Goal: Task Accomplishment & Management: Manage account settings

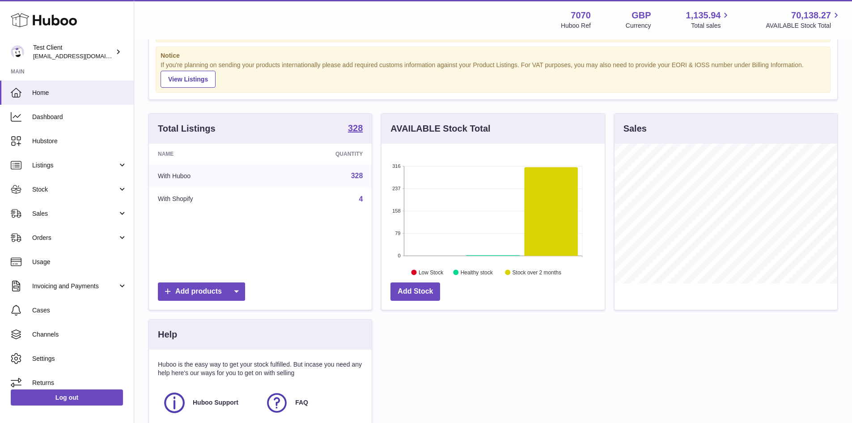
scroll to position [72, 0]
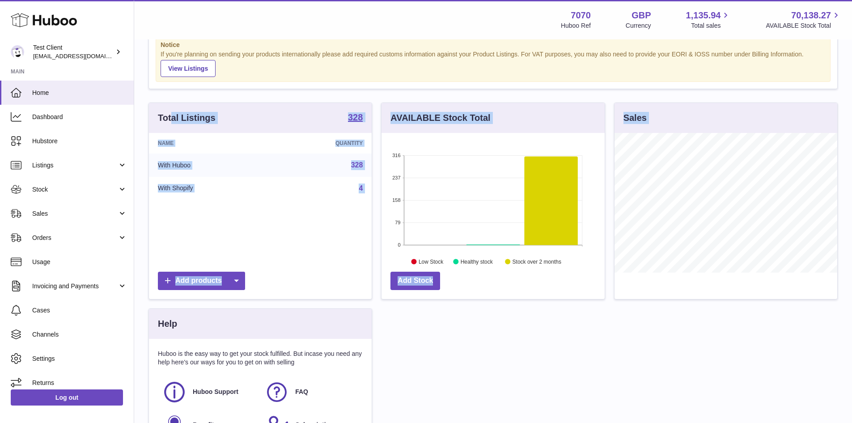
drag, startPoint x: 171, startPoint y: 117, endPoint x: 642, endPoint y: 300, distance: 504.9
click at [642, 300] on div "Total Listings 328 Name Quantity With Huboo 328 With Shopify 4 Add products AVA…" at bounding box center [493, 281] width 698 height 359
click at [717, 323] on div "Total Listings 328 Name Quantity With Huboo 328 With Shopify 4 Add products AVA…" at bounding box center [493, 281] width 698 height 359
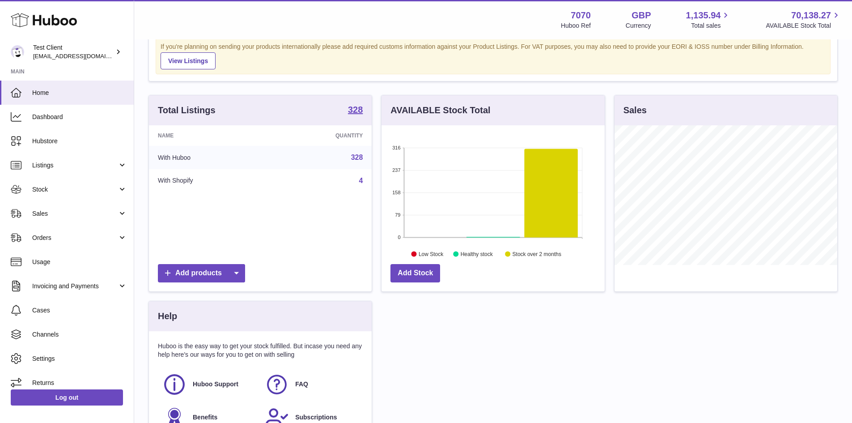
scroll to position [79, 0]
drag, startPoint x: 346, startPoint y: 223, endPoint x: 225, endPoint y: 150, distance: 141.5
click at [225, 150] on div "Name Quantity With Huboo 328 With Shopify 4" at bounding box center [260, 193] width 223 height 134
click at [225, 150] on td "With Huboo" at bounding box center [209, 157] width 120 height 23
drag, startPoint x: 225, startPoint y: 150, endPoint x: 290, endPoint y: 171, distance: 68.6
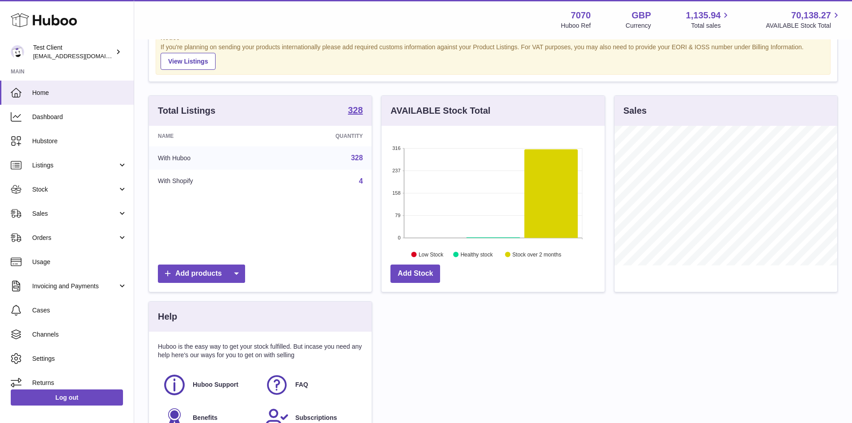
click at [290, 171] on tbody "With Huboo 328 With Shopify 4" at bounding box center [260, 169] width 223 height 46
click at [290, 171] on td "4" at bounding box center [320, 181] width 103 height 23
click at [68, 118] on span "Dashboard" at bounding box center [79, 117] width 95 height 9
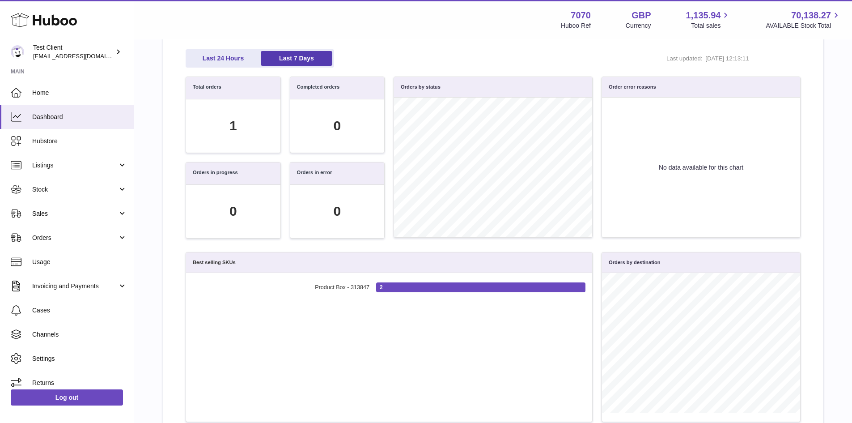
scroll to position [77, 0]
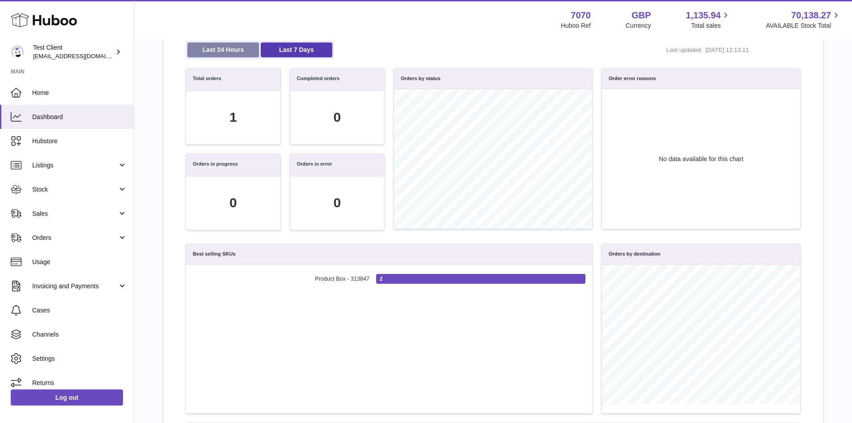
click at [227, 45] on link "Last 24 Hours" at bounding box center [223, 50] width 72 height 15
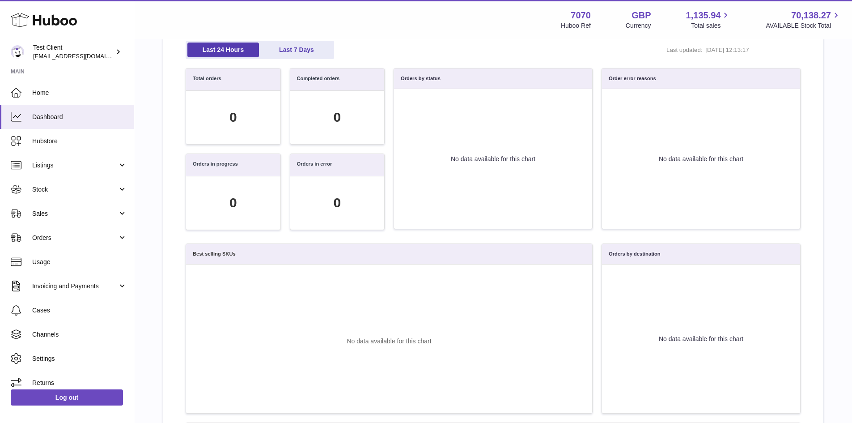
click at [309, 63] on div "Last 24 Hours Last 7 Days Last updated: 30/09/2025, 12:13:17" at bounding box center [493, 54] width 624 height 27
click at [309, 57] on link "Last 7 Days" at bounding box center [297, 50] width 72 height 15
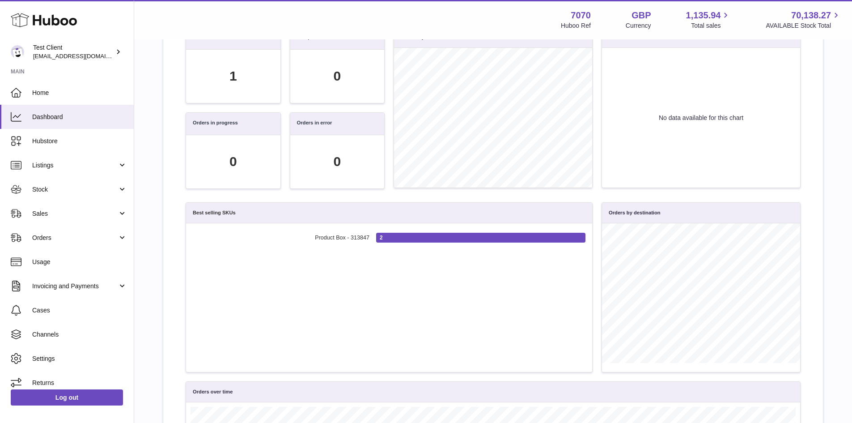
scroll to position [149, 0]
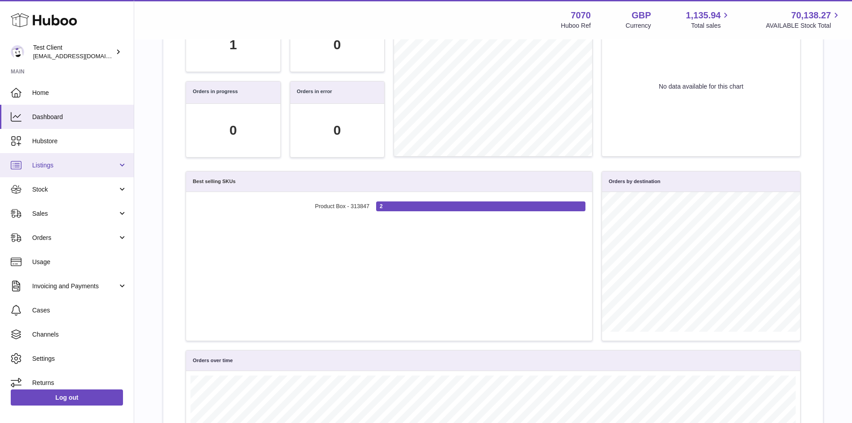
click at [55, 166] on span "Listings" at bounding box center [74, 165] width 85 height 9
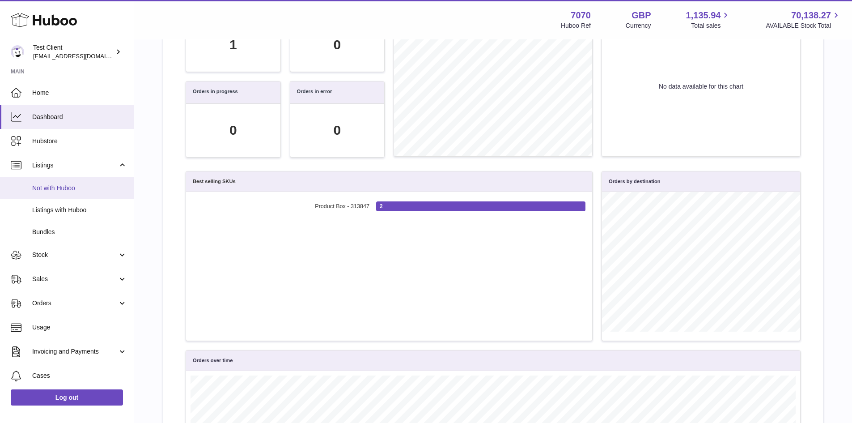
click at [55, 189] on span "Not with Huboo" at bounding box center [79, 188] width 95 height 9
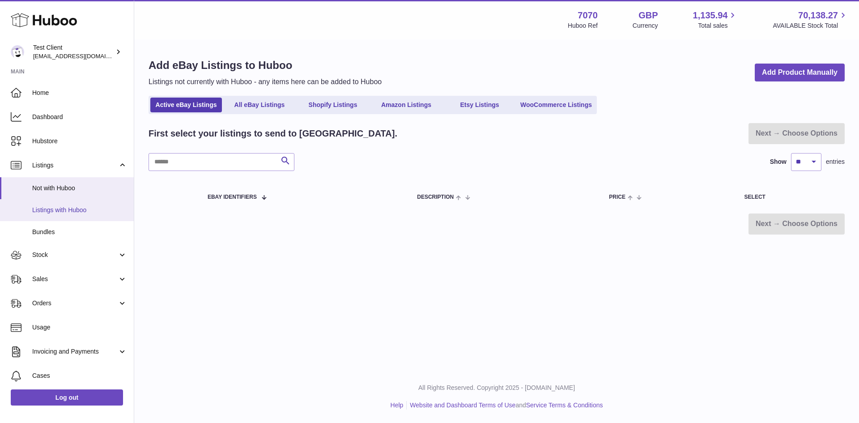
click at [67, 218] on link "Listings with Huboo" at bounding box center [67, 210] width 134 height 22
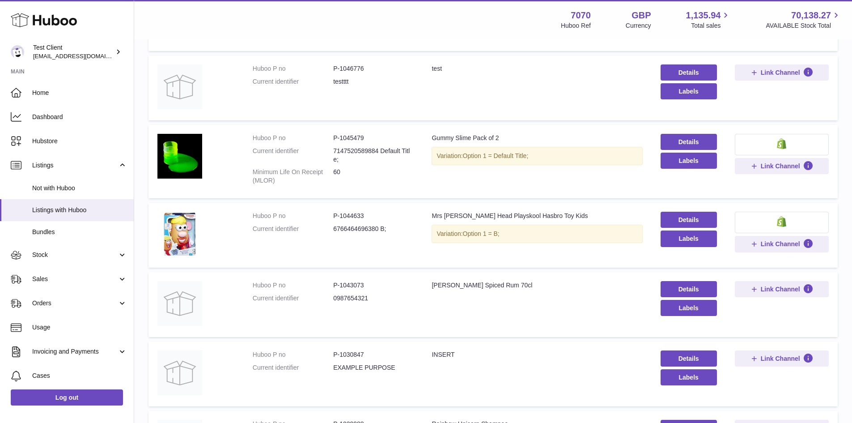
scroll to position [97, 0]
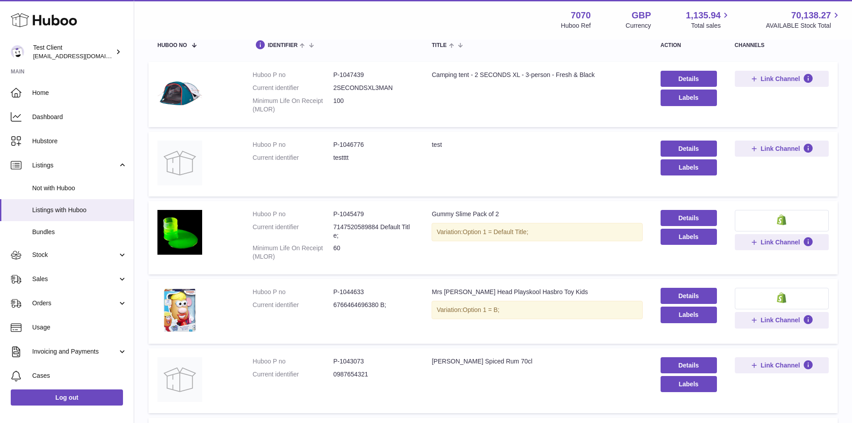
click at [277, 87] on dt "Current identifier" at bounding box center [293, 88] width 81 height 9
click at [192, 88] on img at bounding box center [180, 93] width 45 height 45
click at [451, 70] on td "Title Camping tent - 2 SECONDS XL - 3-person - Fresh & Black" at bounding box center [537, 94] width 229 height 65
click at [673, 70] on td "Details Labels" at bounding box center [689, 94] width 74 height 65
click at [680, 80] on link "Details" at bounding box center [689, 79] width 56 height 16
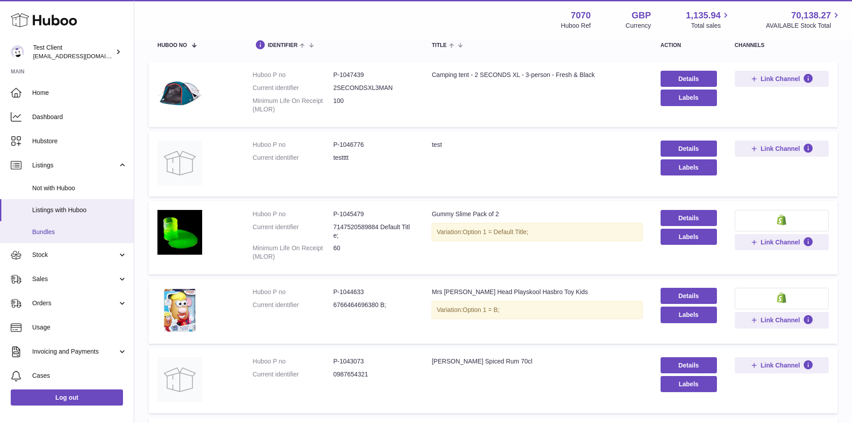
click at [63, 224] on link "Bundles" at bounding box center [67, 232] width 134 height 22
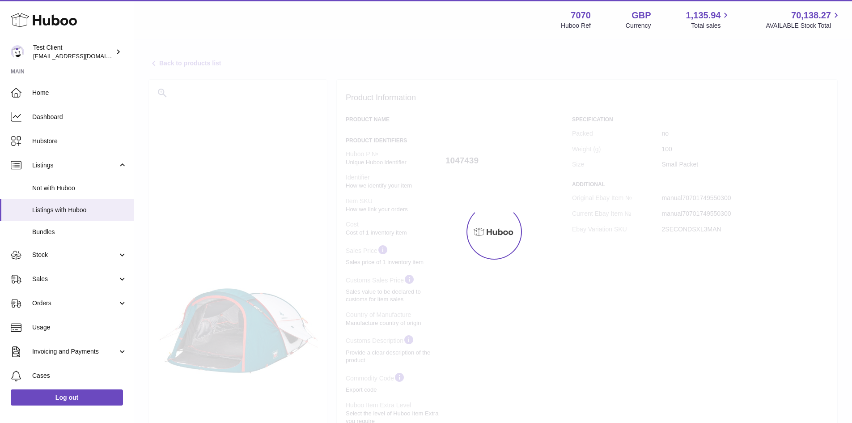
select select
select select "****"
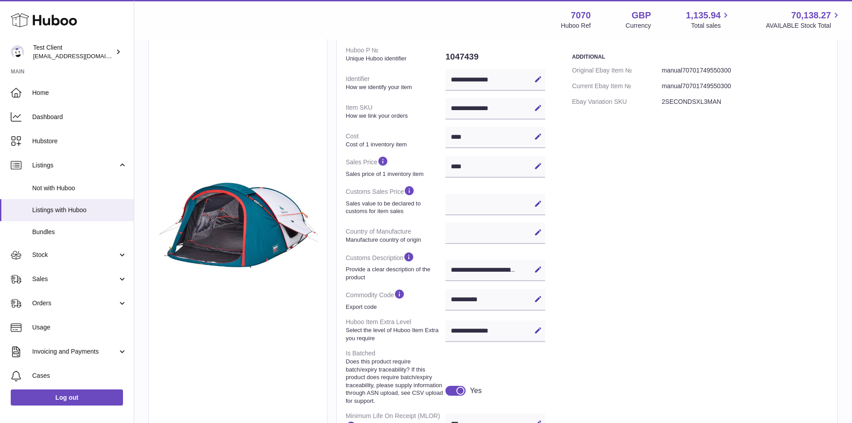
scroll to position [128, 0]
drag, startPoint x: 424, startPoint y: 283, endPoint x: 388, endPoint y: 269, distance: 38.6
click at [388, 269] on dt "Customs Description Provide a clear description of the product" at bounding box center [396, 265] width 100 height 37
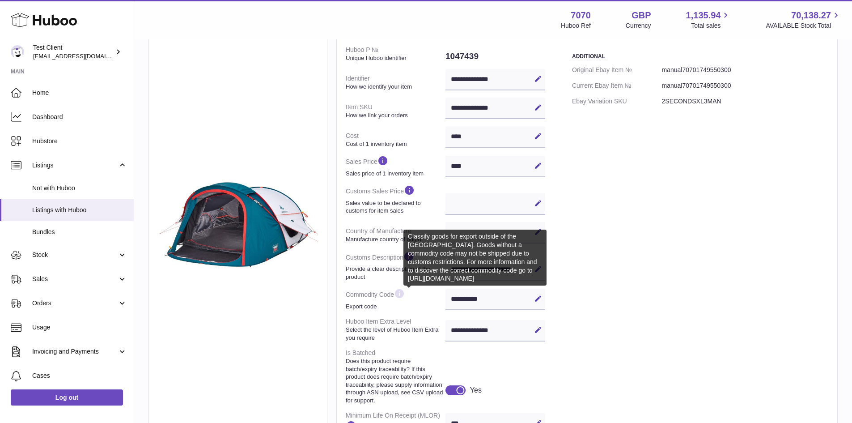
click at [405, 299] on icon at bounding box center [399, 293] width 11 height 11
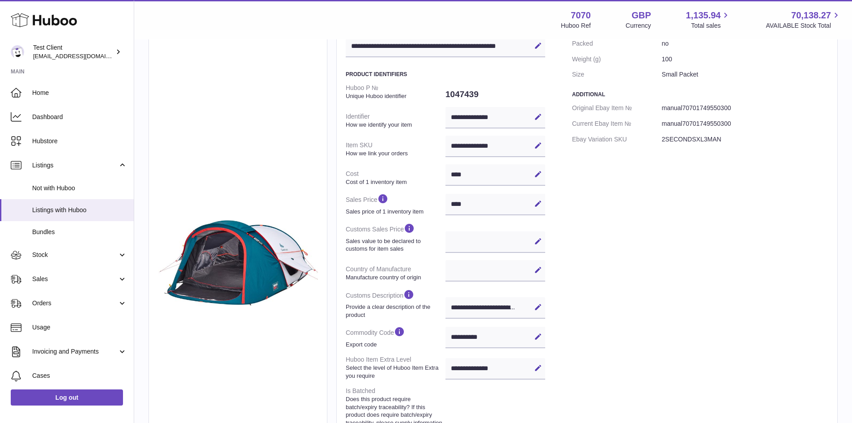
scroll to position [89, 0]
drag, startPoint x: 375, startPoint y: 142, endPoint x: 403, endPoint y: 148, distance: 28.3
click at [403, 148] on dt "Item SKU How we link your orders" at bounding box center [396, 149] width 100 height 23
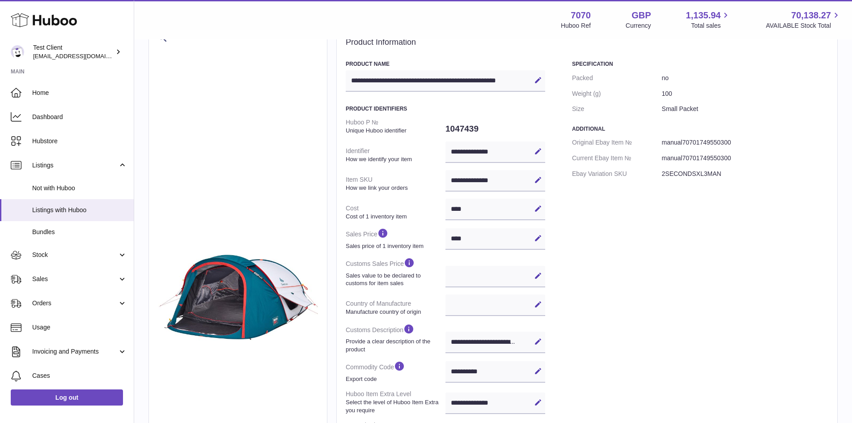
scroll to position [55, 0]
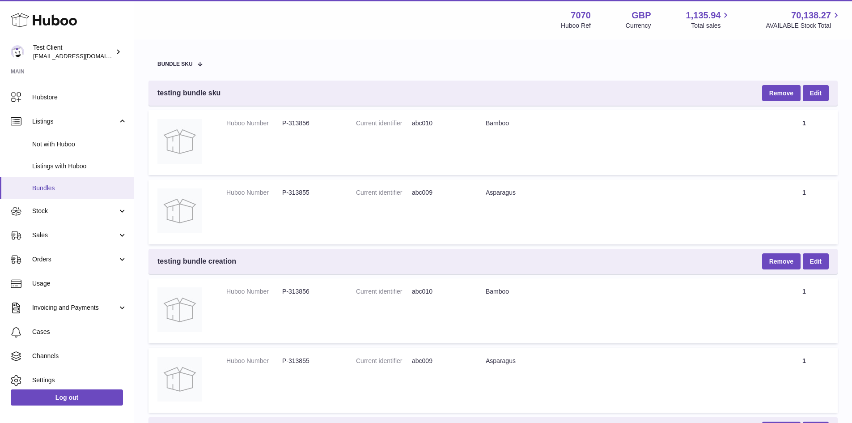
scroll to position [47, 0]
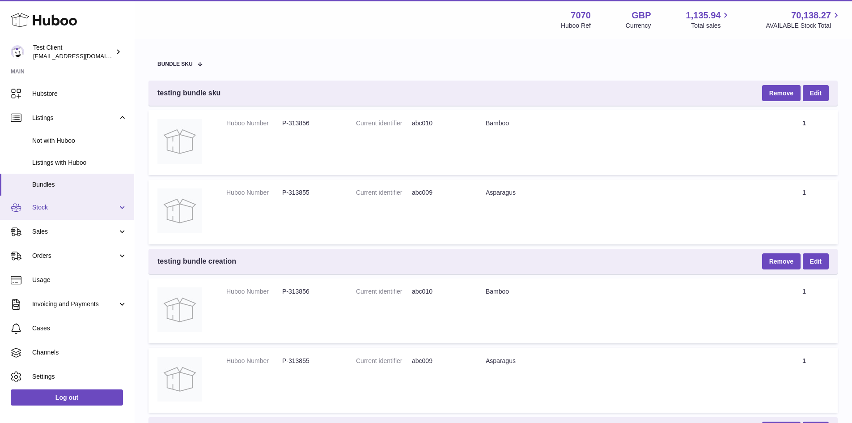
click at [66, 200] on link "Stock" at bounding box center [67, 208] width 134 height 24
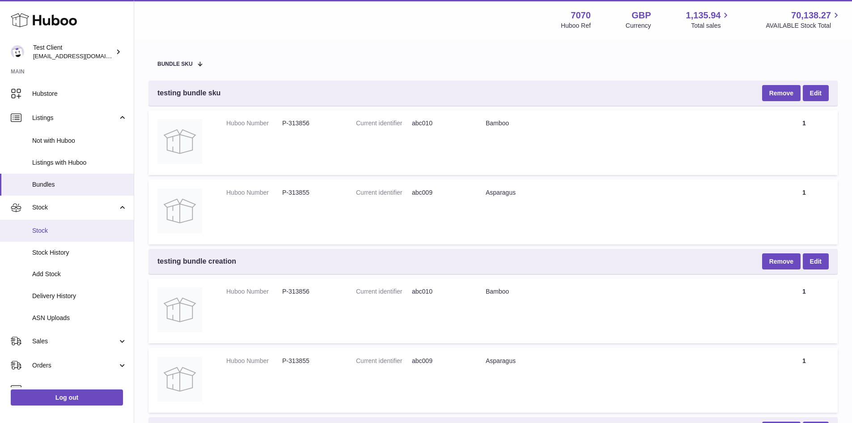
click at [61, 226] on link "Stock" at bounding box center [67, 231] width 134 height 22
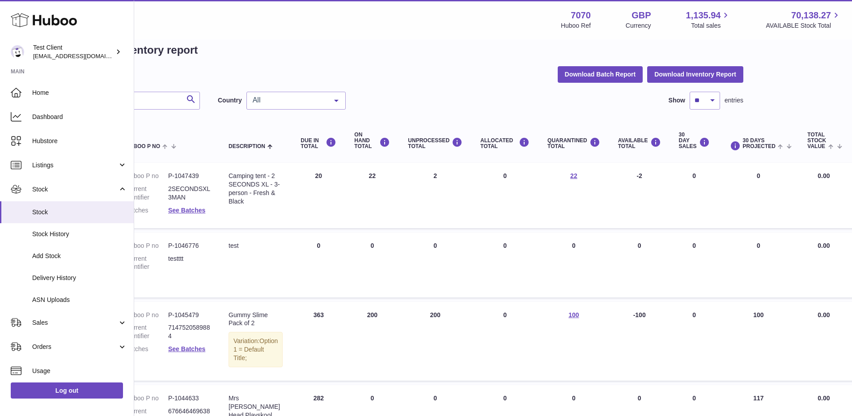
scroll to position [15, 112]
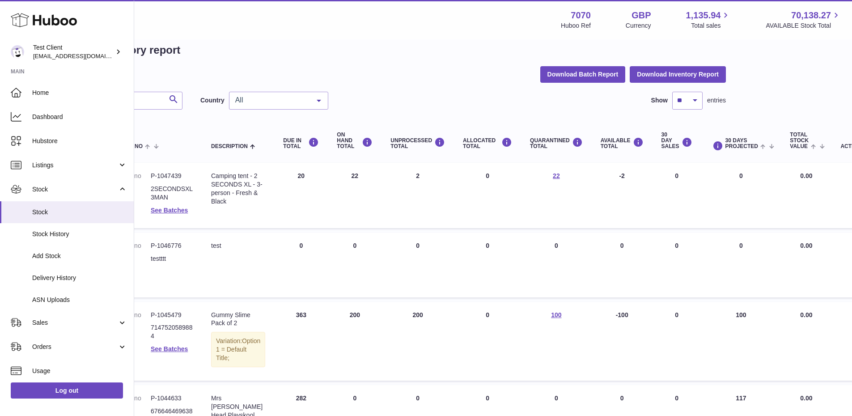
drag, startPoint x: 281, startPoint y: 167, endPoint x: 438, endPoint y: 133, distance: 159.9
click at [438, 133] on th "UNPROCESSED Total" at bounding box center [418, 141] width 72 height 36
drag, startPoint x: 269, startPoint y: 133, endPoint x: 282, endPoint y: 144, distance: 17.5
click at [282, 144] on th "DUE IN TOTAL" at bounding box center [301, 141] width 54 height 36
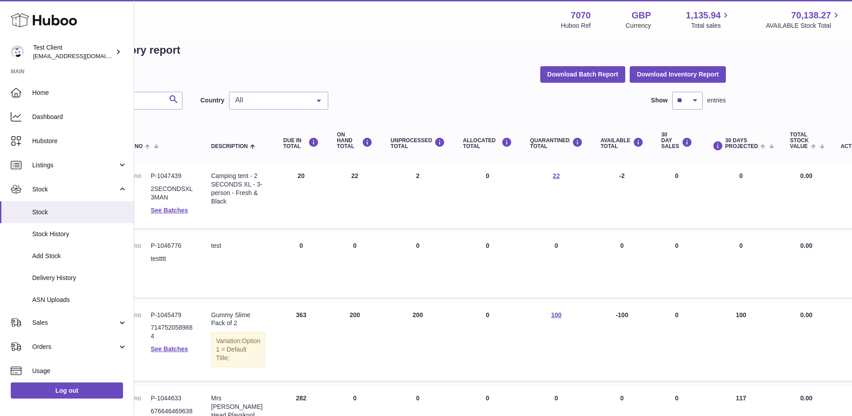
click at [283, 144] on div "DUE IN TOTAL" at bounding box center [301, 143] width 36 height 12
drag, startPoint x: 317, startPoint y: 135, endPoint x: 343, endPoint y: 151, distance: 30.7
click at [343, 151] on th "ON HAND Total" at bounding box center [355, 141] width 54 height 36
click at [397, 147] on div "UNPROCESSED Total" at bounding box center [418, 143] width 55 height 12
drag, startPoint x: 452, startPoint y: 140, endPoint x: 485, endPoint y: 155, distance: 35.6
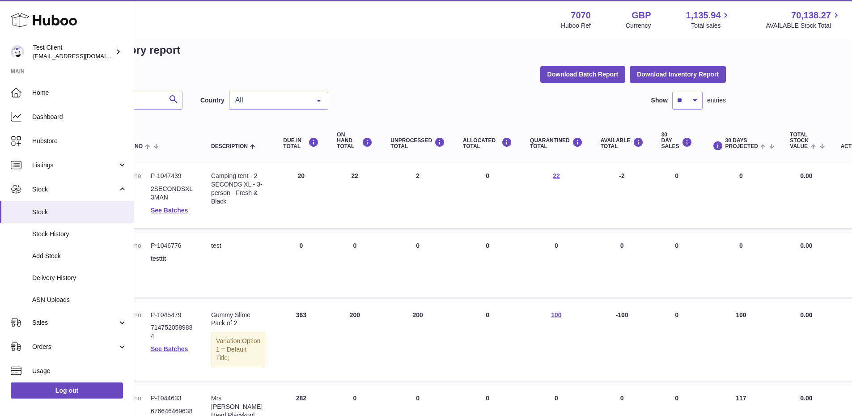
click at [485, 155] on th "ALLOCATED Total" at bounding box center [487, 141] width 67 height 36
drag, startPoint x: 519, startPoint y: 138, endPoint x: 544, endPoint y: 152, distance: 28.5
click at [544, 152] on th "QUARANTINED Total" at bounding box center [556, 141] width 71 height 36
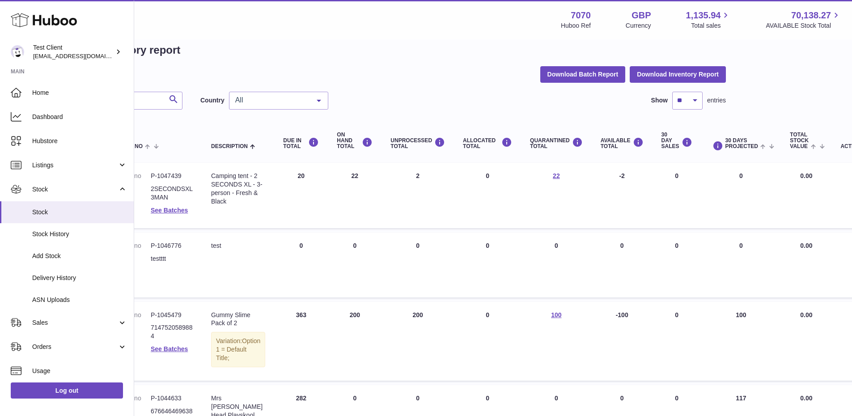
drag, startPoint x: 544, startPoint y: 152, endPoint x: 512, endPoint y: 136, distance: 36.2
click at [521, 136] on th "QUARANTINED Total" at bounding box center [556, 141] width 71 height 36
drag, startPoint x: 583, startPoint y: 139, endPoint x: 623, endPoint y: 164, distance: 47.1
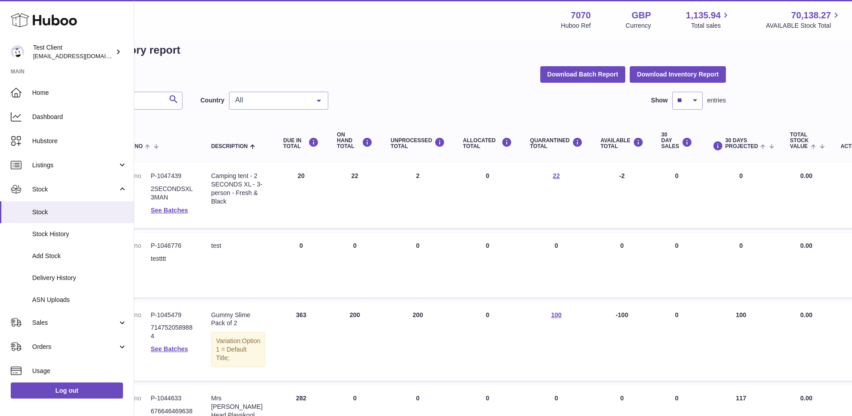
click at [623, 164] on td "AVAILABLE Total -2" at bounding box center [622, 195] width 61 height 65
drag, startPoint x: 699, startPoint y: 128, endPoint x: 639, endPoint y: 142, distance: 62.4
click at [639, 142] on tr "Huboo P no Description DUE IN TOTAL ON HAND Total UNPROCESSED Total ALLOCATED T…" at bounding box center [454, 141] width 834 height 36
click at [628, 132] on th "AVAILABLE Total" at bounding box center [622, 141] width 61 height 36
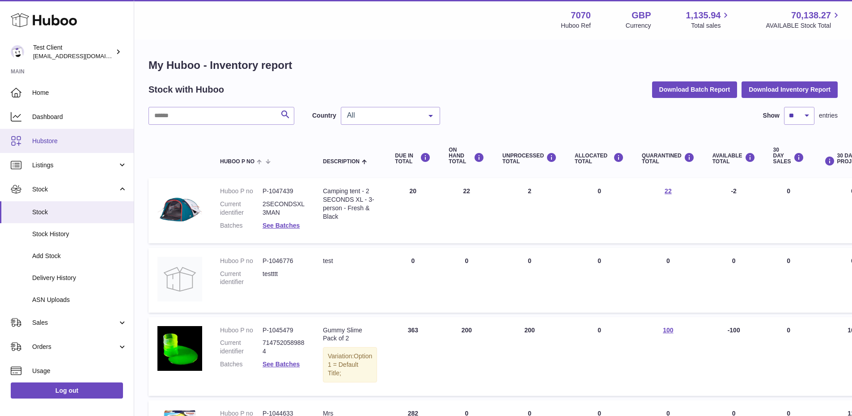
scroll to position [21, 0]
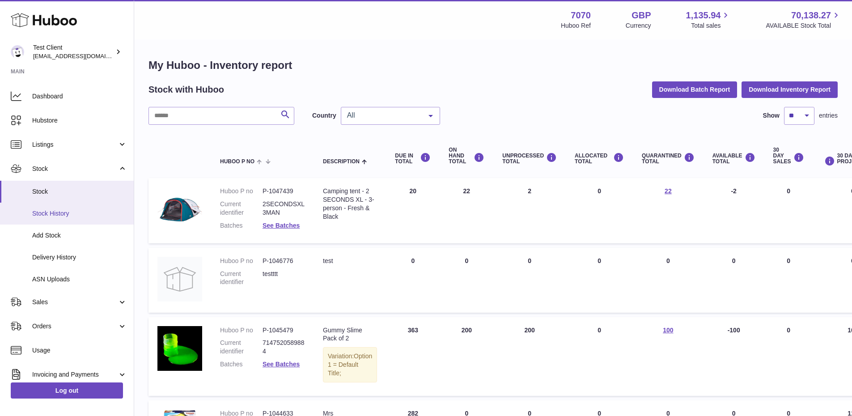
click at [75, 210] on span "Stock History" at bounding box center [79, 213] width 95 height 9
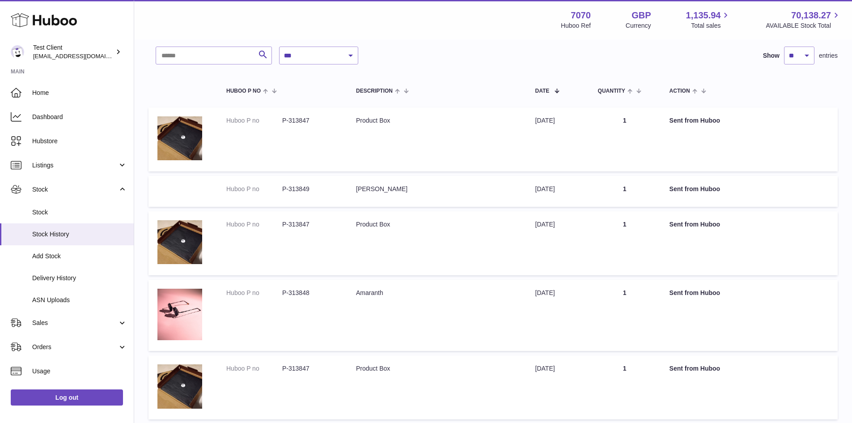
scroll to position [57, 0]
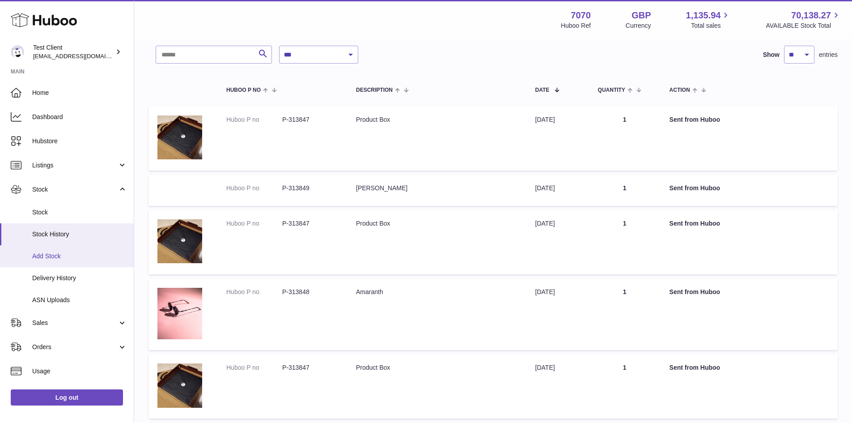
click at [52, 257] on span "Add Stock" at bounding box center [79, 256] width 95 height 9
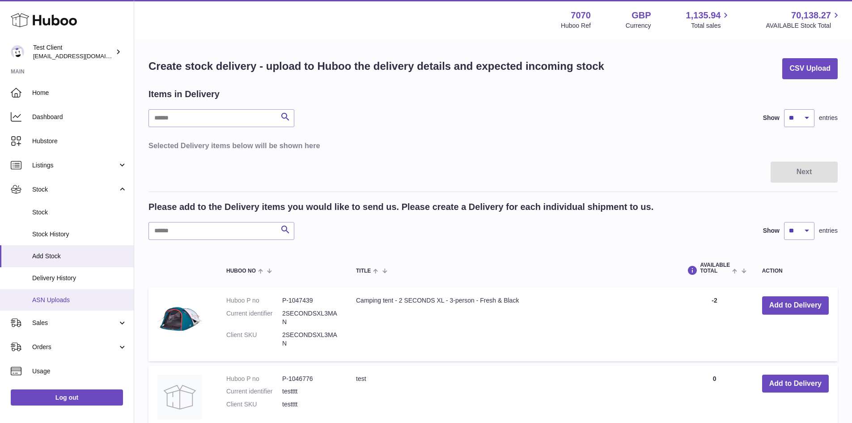
click at [67, 296] on span "ASN Uploads" at bounding box center [79, 300] width 95 height 9
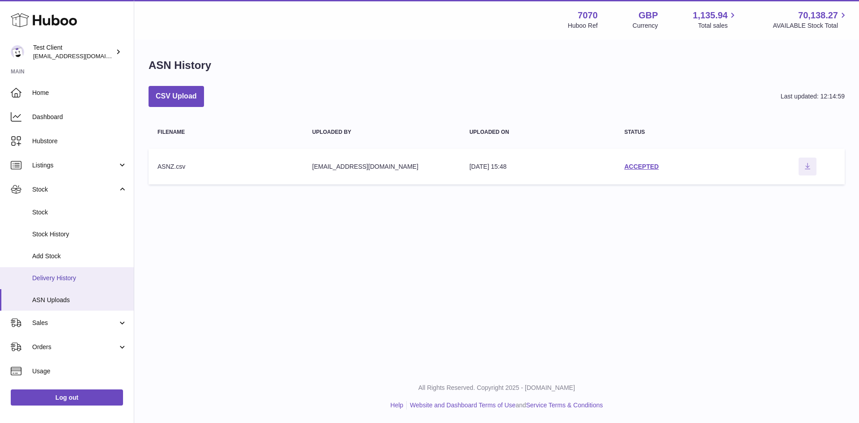
click at [48, 279] on span "Delivery History" at bounding box center [79, 278] width 95 height 9
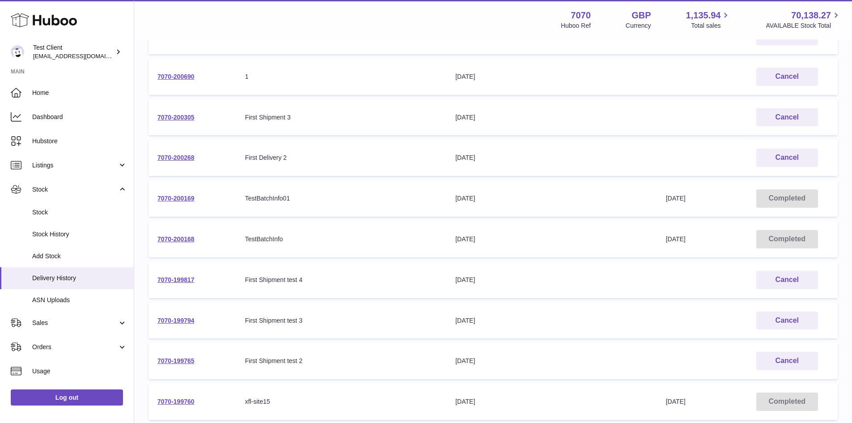
scroll to position [159, 0]
drag, startPoint x: 450, startPoint y: 202, endPoint x: 499, endPoint y: 196, distance: 50.0
click at [499, 196] on td "Delivery Expected [DATE]" at bounding box center [552, 199] width 210 height 36
click at [499, 196] on div "[DATE]" at bounding box center [552, 199] width 192 height 9
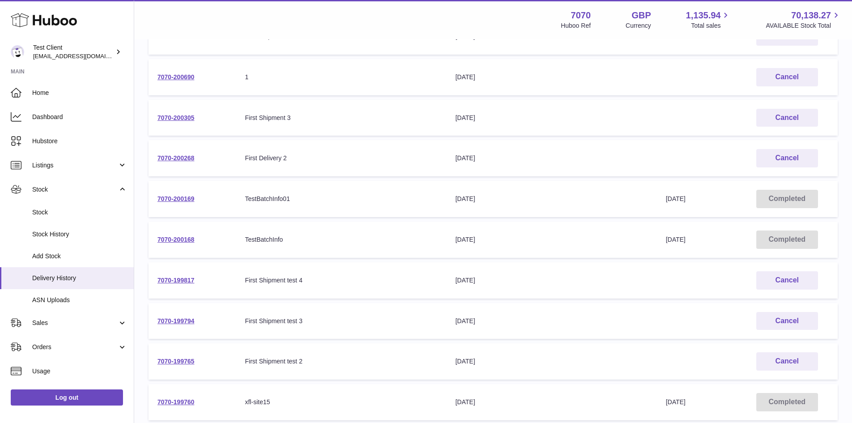
drag, startPoint x: 499, startPoint y: 196, endPoint x: 481, endPoint y: 200, distance: 18.3
click at [481, 200] on div "[DATE]" at bounding box center [552, 199] width 192 height 9
drag, startPoint x: 438, startPoint y: 209, endPoint x: 489, endPoint y: 204, distance: 51.2
click at [489, 204] on tr "7070-200169 Your Delivery Reference Number TestBatchInfo01 Delivery Expected 9t…" at bounding box center [494, 199] width 690 height 36
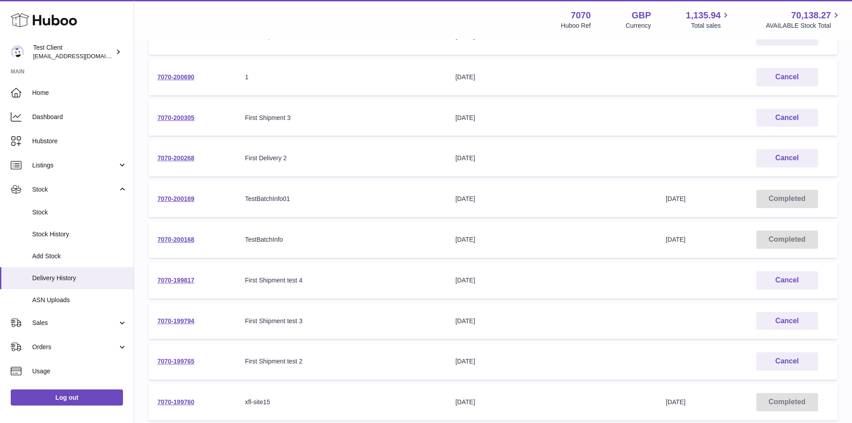
click at [489, 204] on td "Delivery Expected 9th Sep 2025" at bounding box center [552, 199] width 210 height 36
drag, startPoint x: 606, startPoint y: 192, endPoint x: 711, endPoint y: 191, distance: 104.3
click at [711, 191] on tr "7070-200169 Your Delivery Reference Number TestBatchInfo01 Delivery Expected 9t…" at bounding box center [494, 199] width 690 height 36
click at [532, 221] on td "Delivery Expected 9th Sep 2025" at bounding box center [552, 239] width 210 height 36
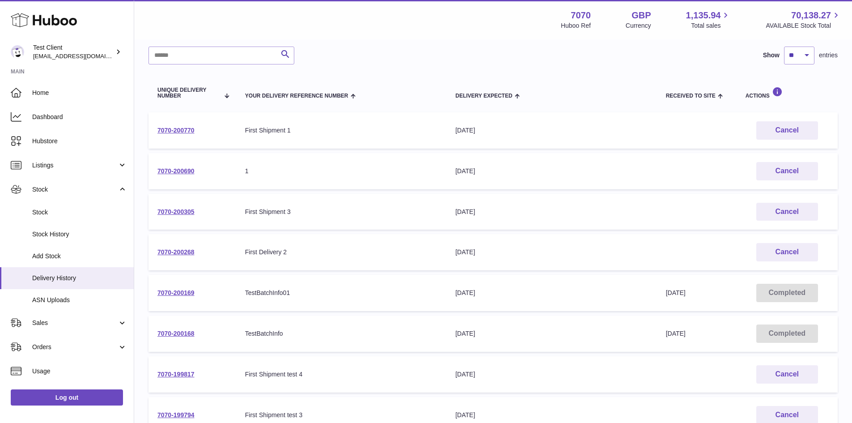
scroll to position [64, 0]
drag, startPoint x: 435, startPoint y: 135, endPoint x: 507, endPoint y: 128, distance: 71.5
click at [507, 128] on tr "7070-200770 Your Delivery Reference Number First Shipment 1 Delivery Expected 2…" at bounding box center [494, 131] width 690 height 36
click at [693, 130] on td "Received to Site" at bounding box center [697, 131] width 80 height 36
drag, startPoint x: 702, startPoint y: 135, endPoint x: 648, endPoint y: 118, distance: 56.0
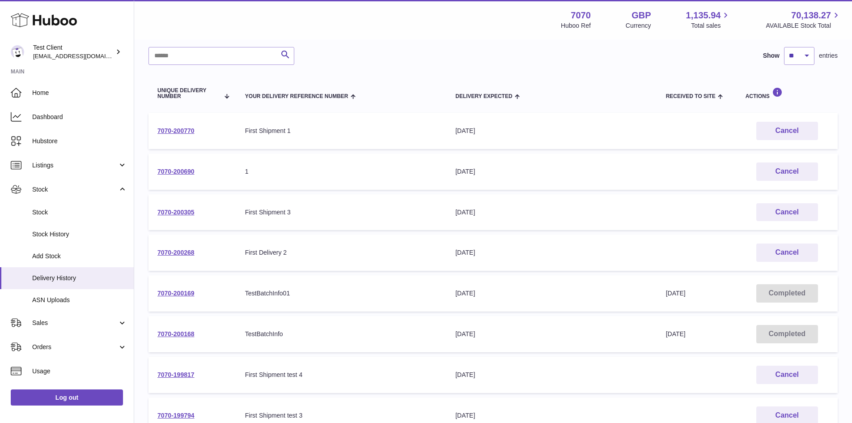
click at [648, 118] on tr "7070-200770 Your Delivery Reference Number First Shipment 1 Delivery Expected 2…" at bounding box center [494, 131] width 690 height 36
click at [648, 118] on td "Delivery Expected 29th Sep 2025" at bounding box center [552, 131] width 210 height 36
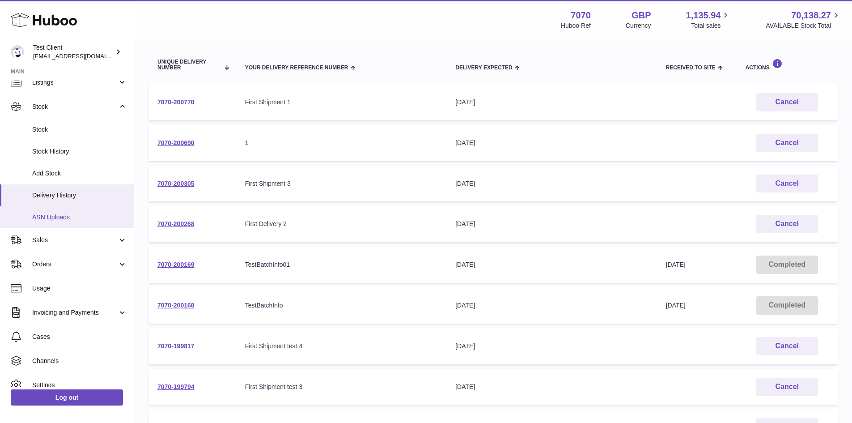
scroll to position [84, 0]
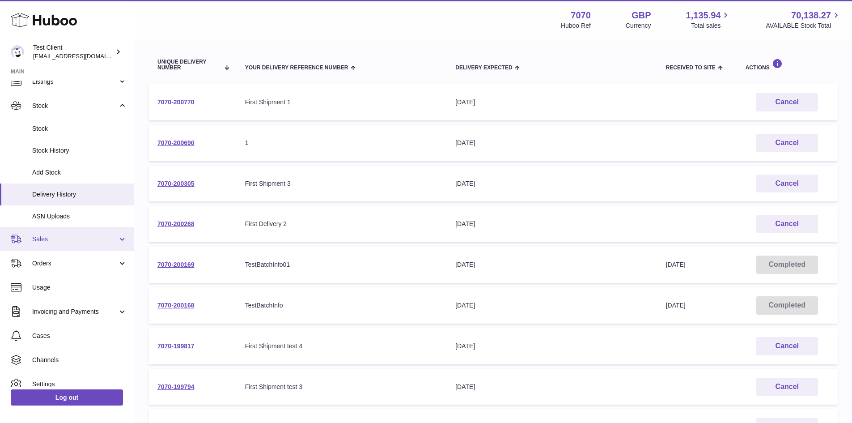
click at [53, 241] on span "Sales" at bounding box center [74, 239] width 85 height 9
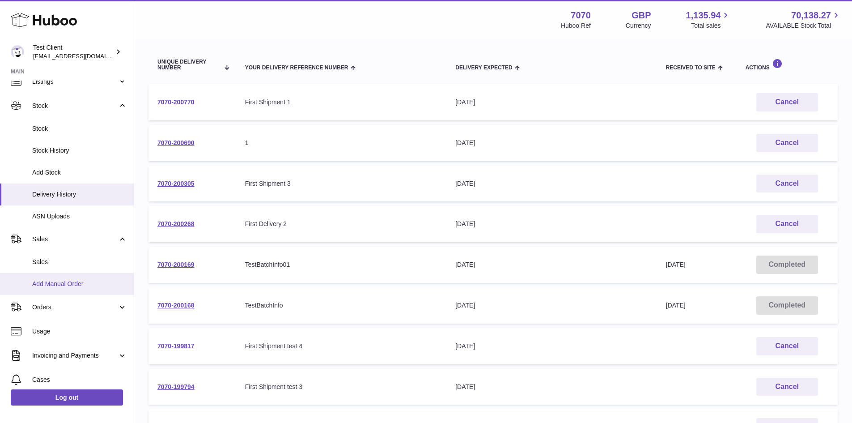
scroll to position [136, 0]
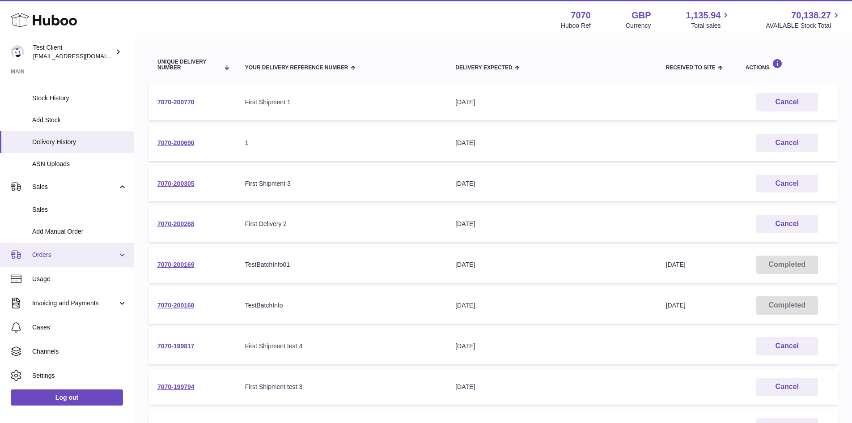
click at [59, 264] on link "Orders" at bounding box center [67, 255] width 134 height 24
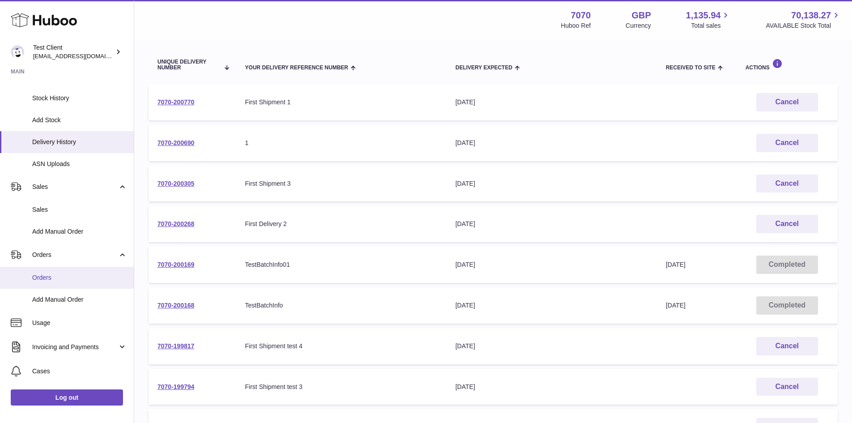
click at [56, 281] on span "Orders" at bounding box center [79, 277] width 95 height 9
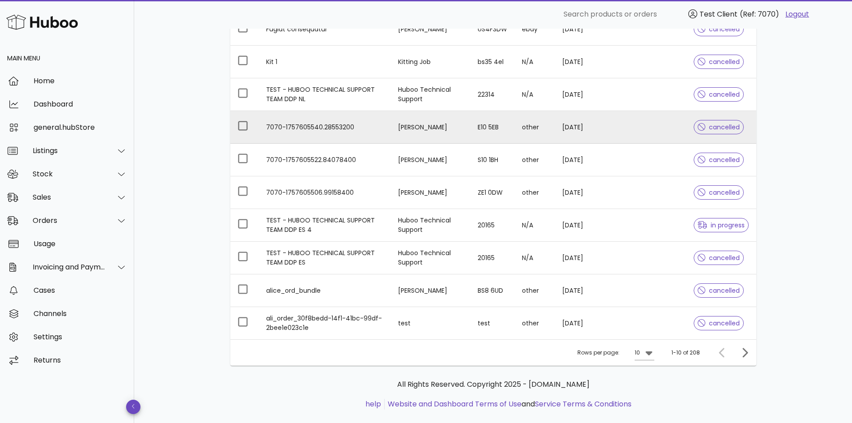
scroll to position [166, 0]
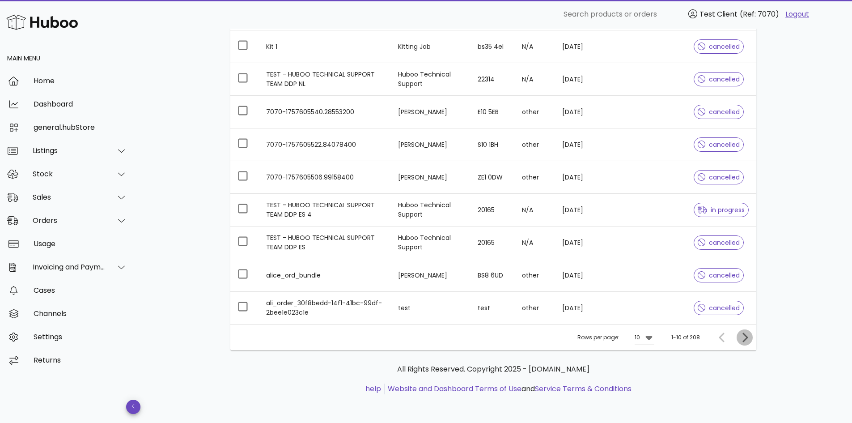
click at [749, 340] on icon "Next page" at bounding box center [745, 337] width 11 height 11
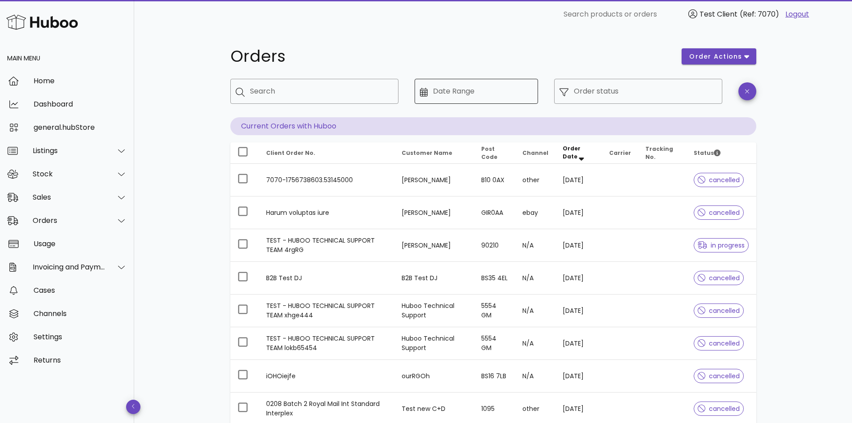
click at [476, 87] on input "Date Range" at bounding box center [483, 91] width 100 height 14
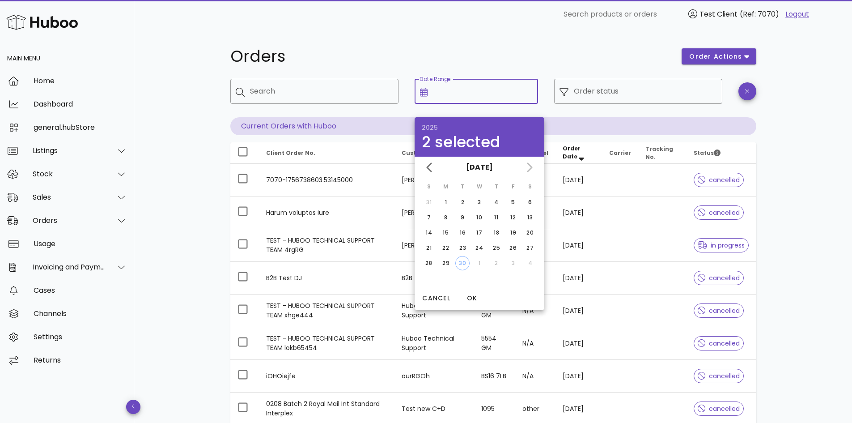
click at [481, 94] on input "Date Range" at bounding box center [483, 91] width 100 height 14
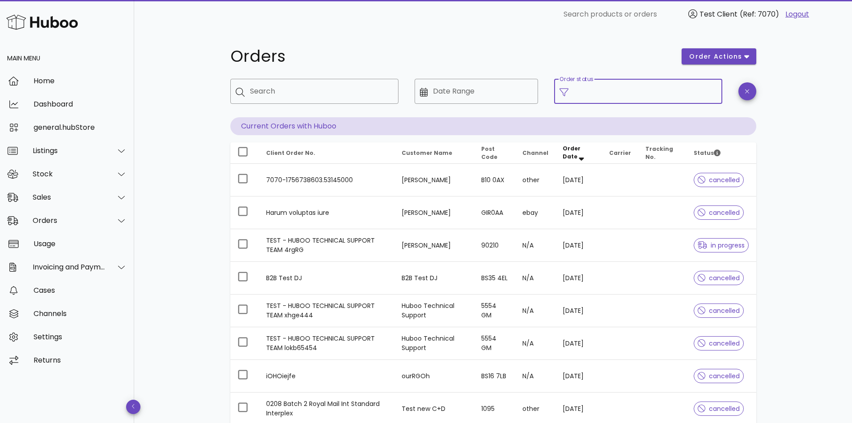
click at [631, 91] on input "Order status" at bounding box center [645, 91] width 143 height 14
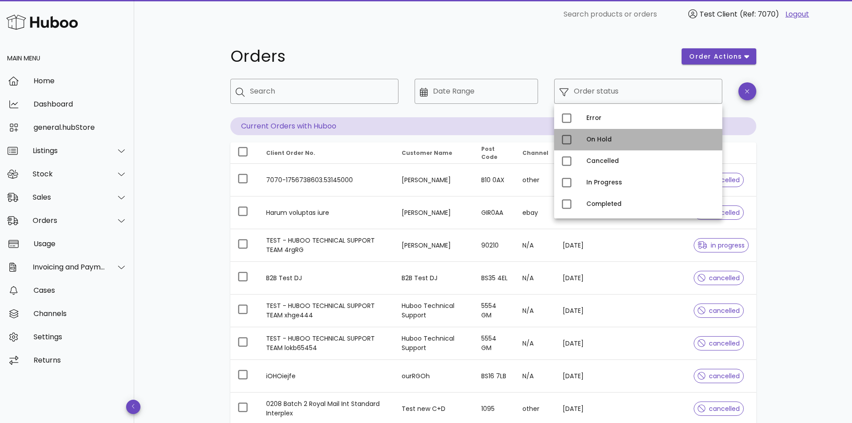
click at [605, 137] on div "On Hold" at bounding box center [651, 139] width 129 height 7
type input "**********"
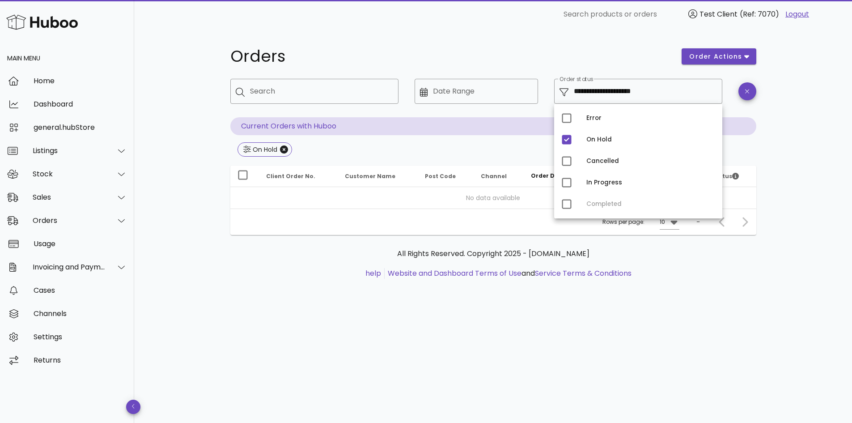
click at [595, 69] on div "Orders" at bounding box center [451, 56] width 452 height 27
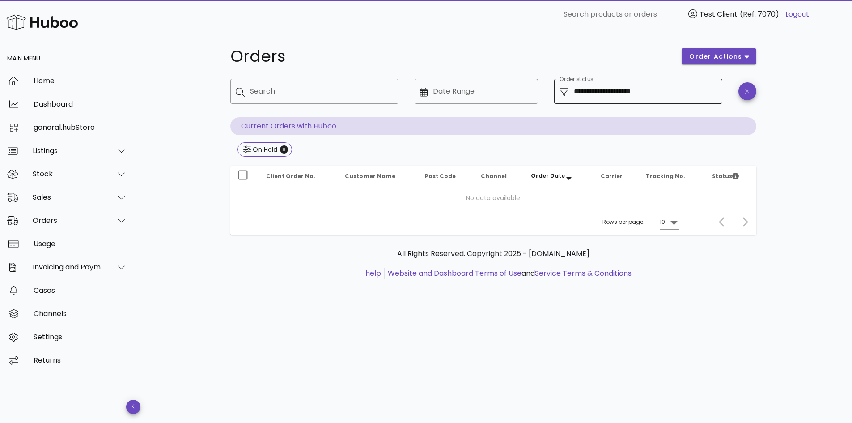
click at [601, 94] on input "**********" at bounding box center [645, 91] width 143 height 14
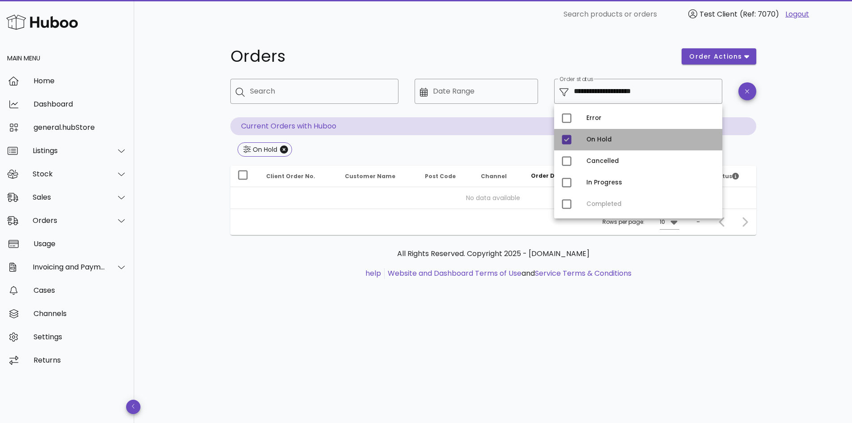
click at [587, 139] on div "On Hold" at bounding box center [651, 139] width 129 height 7
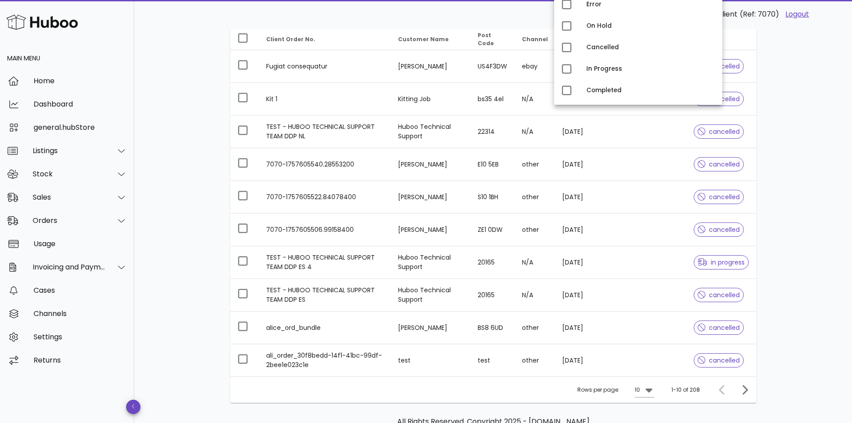
scroll to position [114, 0]
click at [229, 161] on div "Orders order actions ​ Search ​ Date Range ​ Order status Current Orders with H…" at bounding box center [493, 195] width 569 height 560
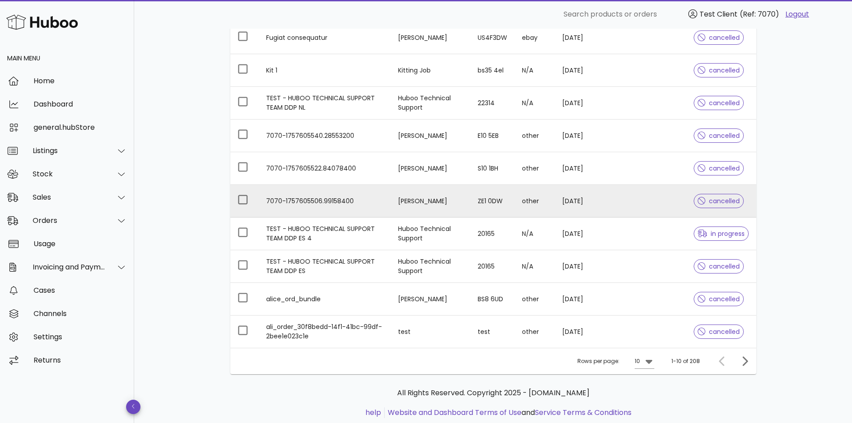
scroll to position [141, 0]
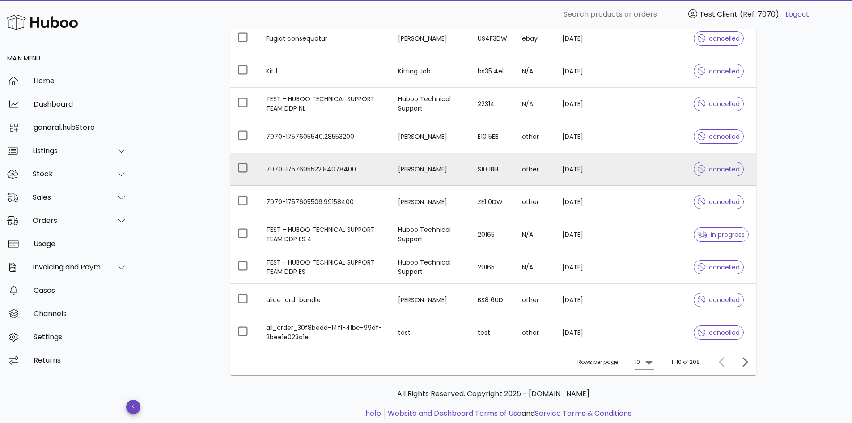
click at [643, 172] on td at bounding box center [663, 169] width 48 height 33
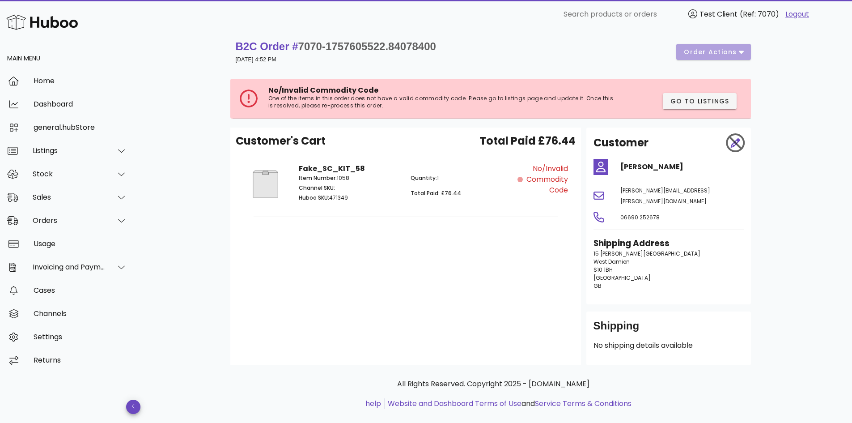
scroll to position [4, 0]
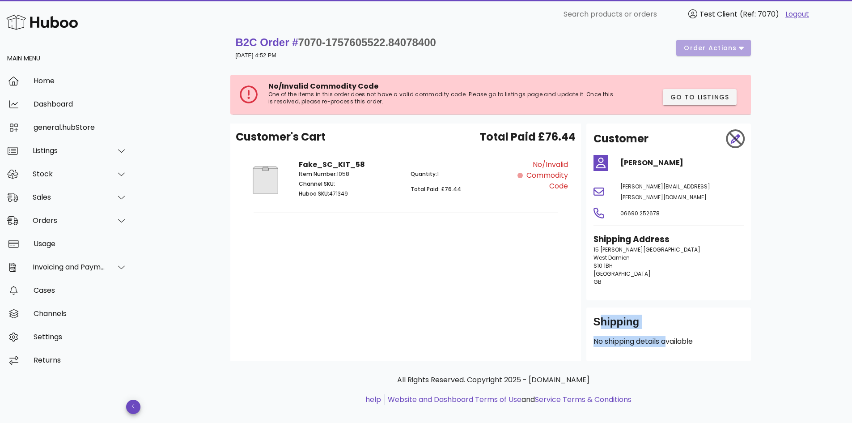
drag, startPoint x: 594, startPoint y: 311, endPoint x: 667, endPoint y: 325, distance: 74.3
click at [667, 325] on div "Shipping No shipping details available" at bounding box center [669, 334] width 165 height 54
click at [643, 336] on p "No shipping details available" at bounding box center [669, 341] width 150 height 11
drag, startPoint x: 643, startPoint y: 332, endPoint x: 686, endPoint y: 347, distance: 45.3
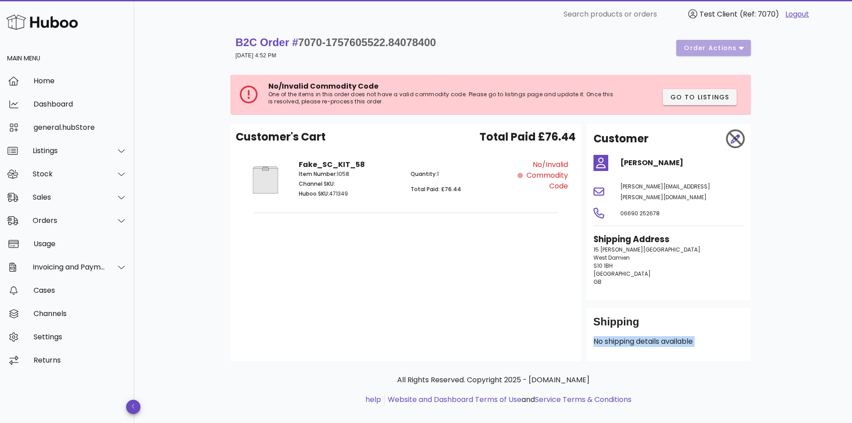
click at [686, 347] on div "Shipping No shipping details available" at bounding box center [669, 334] width 165 height 54
drag, startPoint x: 643, startPoint y: 274, endPoint x: 600, endPoint y: 235, distance: 57.6
click at [600, 246] on p "15 Hunt Village West Damien S10 1BH United Kingdom GB" at bounding box center [669, 266] width 150 height 40
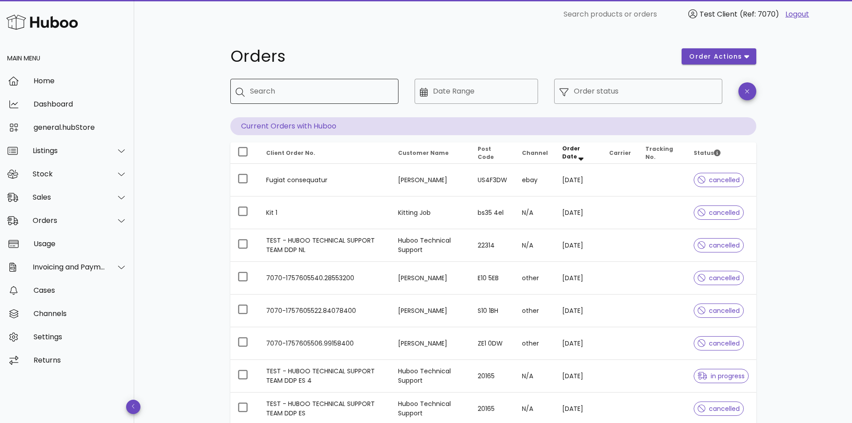
click at [341, 97] on input "Search" at bounding box center [320, 91] width 141 height 14
type input "****"
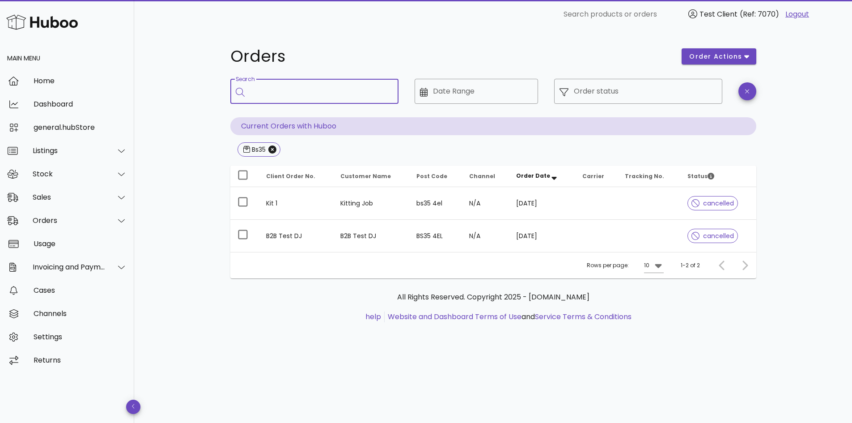
click at [319, 96] on input "Search" at bounding box center [320, 91] width 141 height 14
type input "**********"
click at [272, 147] on icon "Close" at bounding box center [272, 149] width 8 height 8
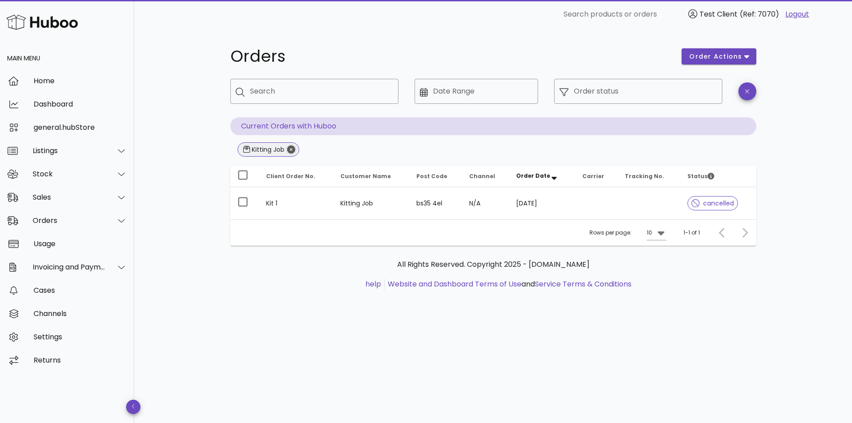
click at [289, 150] on icon "Close" at bounding box center [291, 149] width 8 height 8
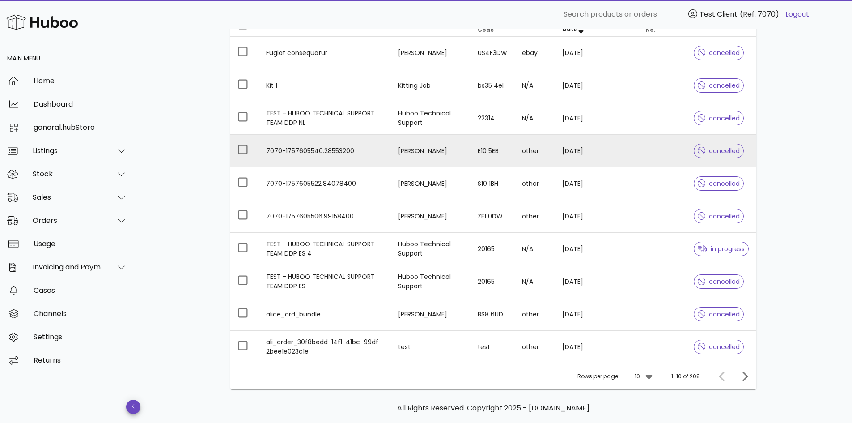
scroll to position [166, 0]
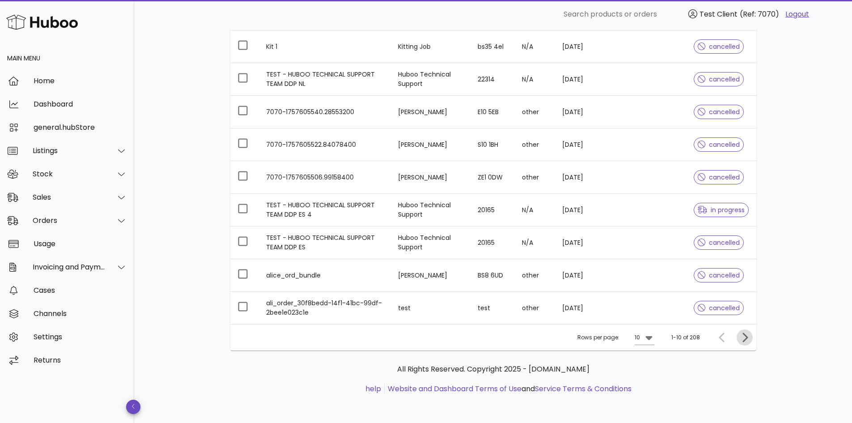
click at [745, 336] on icon "Next page" at bounding box center [745, 337] width 11 height 11
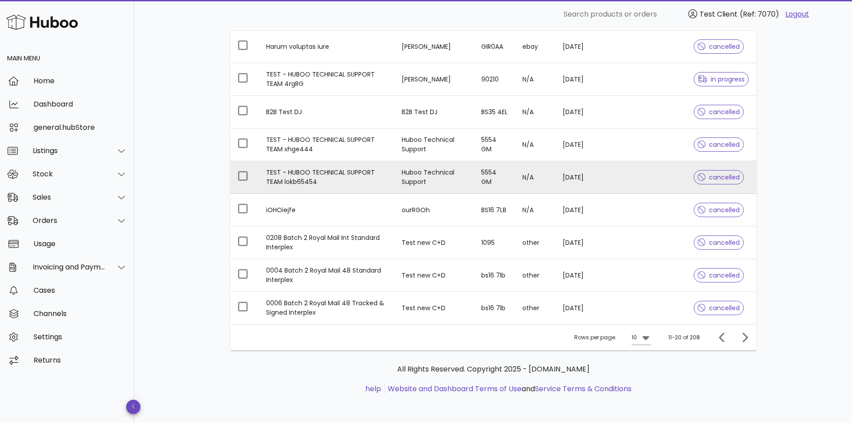
click at [544, 170] on td "N/A" at bounding box center [535, 177] width 40 height 33
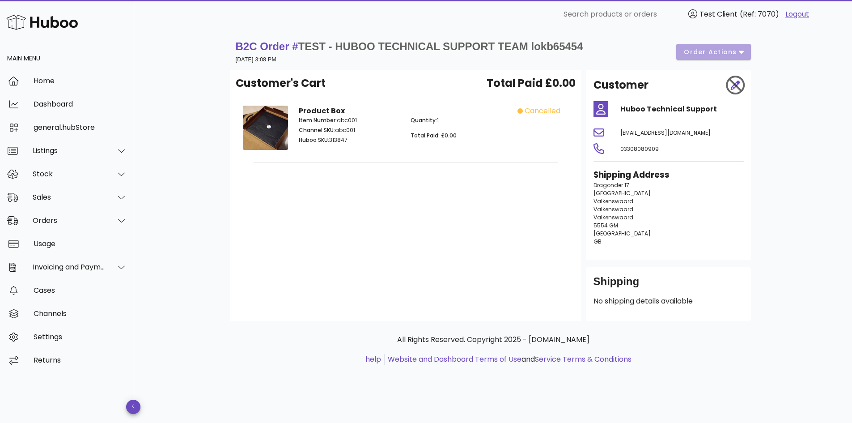
click at [691, 52] on div "B2C Order # TEST - HUBOO TECHNICAL SUPPORT TEAM lokb65454 26 August 2025 at 3:0…" at bounding box center [493, 51] width 515 height 25
click at [723, 47] on div "B2C Order # TEST - HUBOO TECHNICAL SUPPORT TEAM lokb65454 26 August 2025 at 3:0…" at bounding box center [493, 51] width 515 height 25
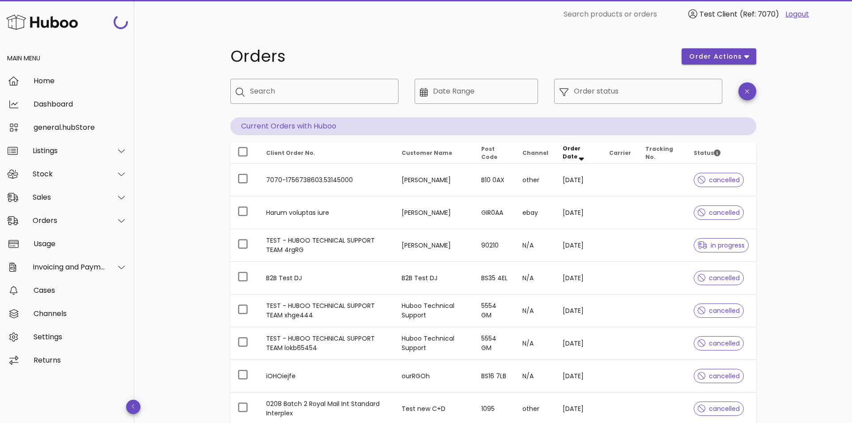
scroll to position [166, 0]
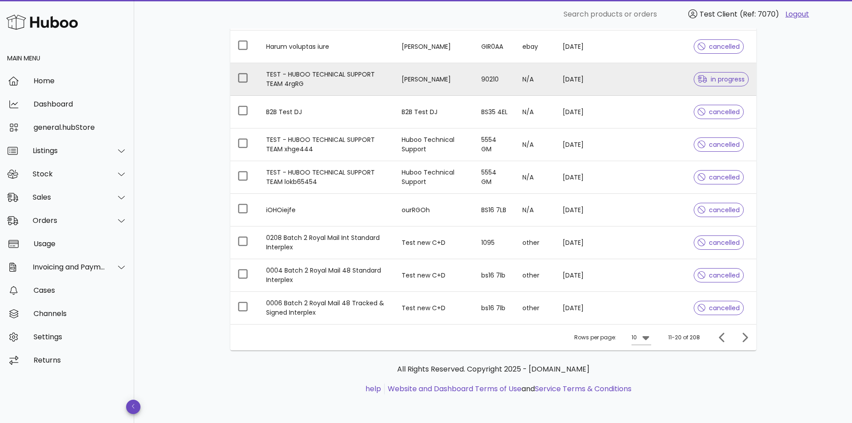
click at [628, 81] on td at bounding box center [620, 79] width 36 height 33
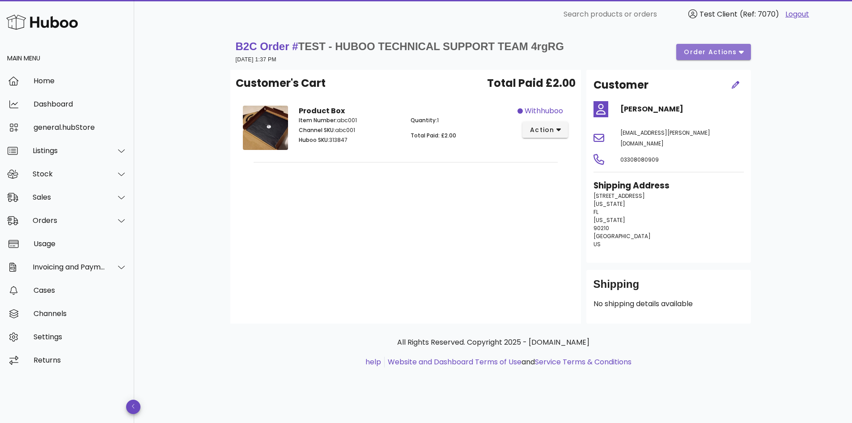
click at [705, 44] on button "order actions" at bounding box center [714, 52] width 74 height 16
click at [536, 50] on span "TEST - HUBOO TECHNICAL SUPPORT TEAM 4rgRG" at bounding box center [431, 46] width 266 height 12
click at [698, 53] on span "order actions" at bounding box center [711, 51] width 54 height 9
click at [512, 50] on span "TEST - HUBOO TECHNICAL SUPPORT TEAM 4rgRG" at bounding box center [431, 46] width 266 height 12
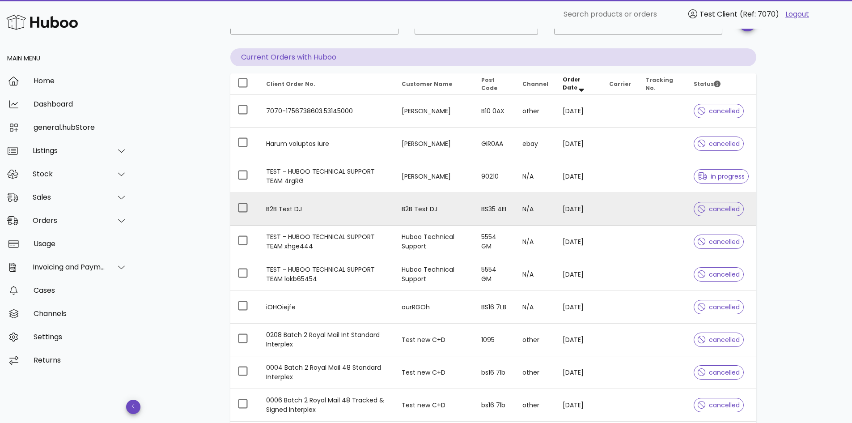
scroll to position [64, 0]
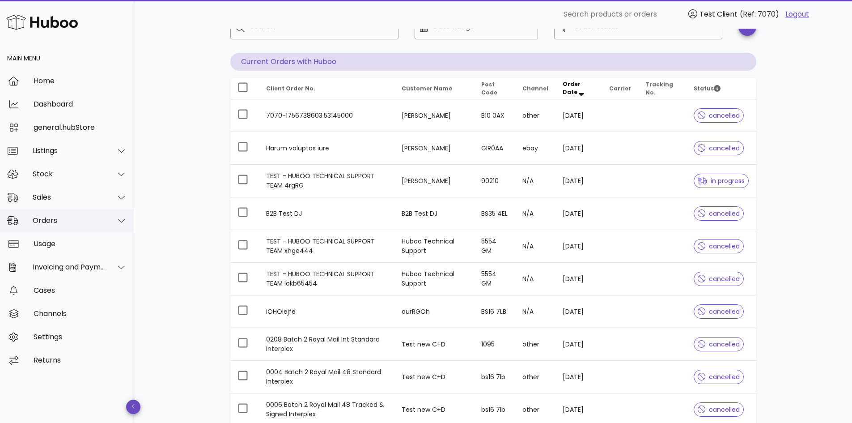
click at [68, 225] on div "Orders" at bounding box center [67, 220] width 134 height 23
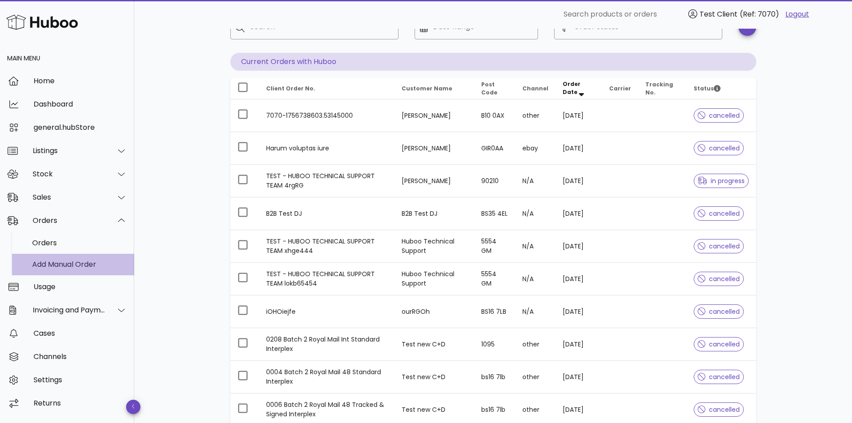
click at [69, 264] on div "Add Manual Order" at bounding box center [79, 264] width 95 height 9
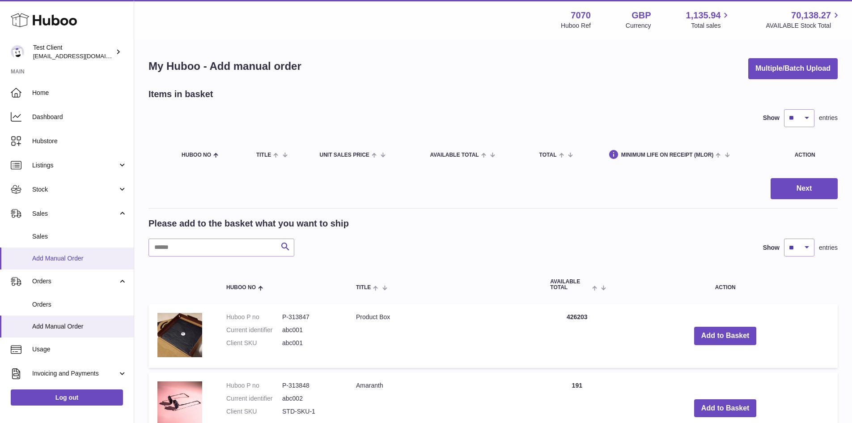
scroll to position [95, 0]
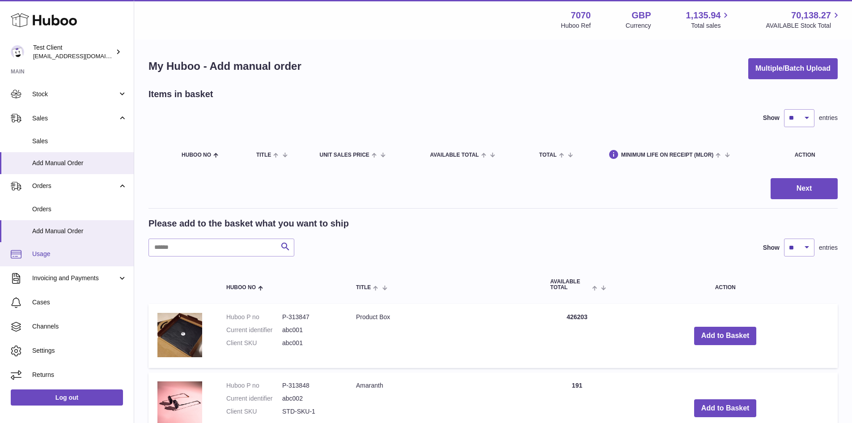
click at [57, 258] on link "Usage" at bounding box center [67, 254] width 134 height 24
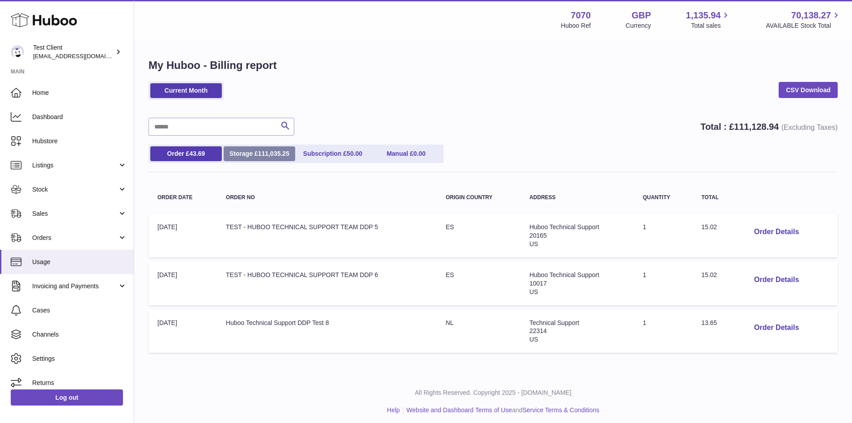
click at [287, 153] on span "111,035.25" at bounding box center [273, 153] width 31 height 7
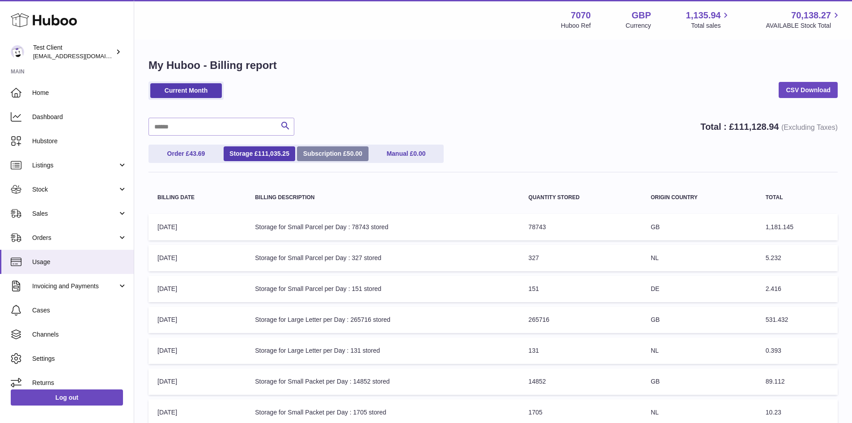
click at [317, 156] on link "Subscription £ 50.00" at bounding box center [333, 153] width 72 height 15
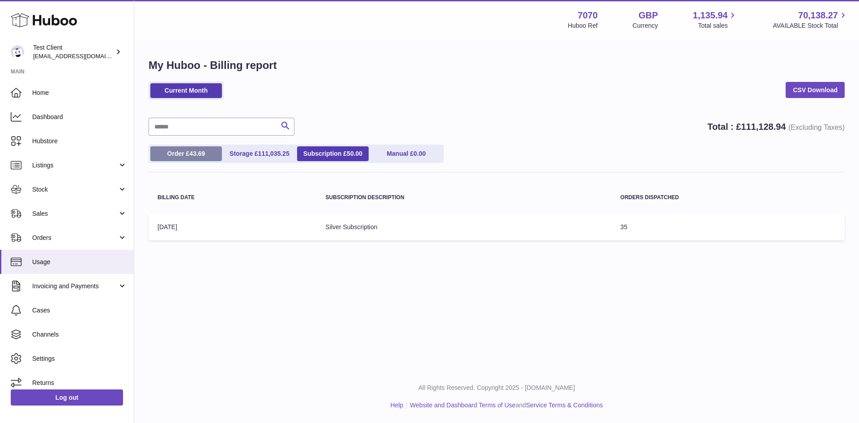
click at [197, 160] on link "Order £ 43.69" at bounding box center [186, 153] width 72 height 15
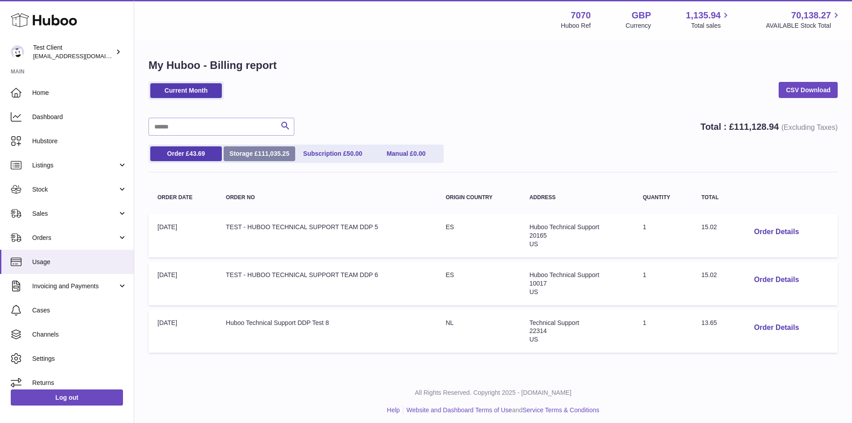
click at [255, 151] on link "Storage £ 111,035.25" at bounding box center [260, 153] width 72 height 15
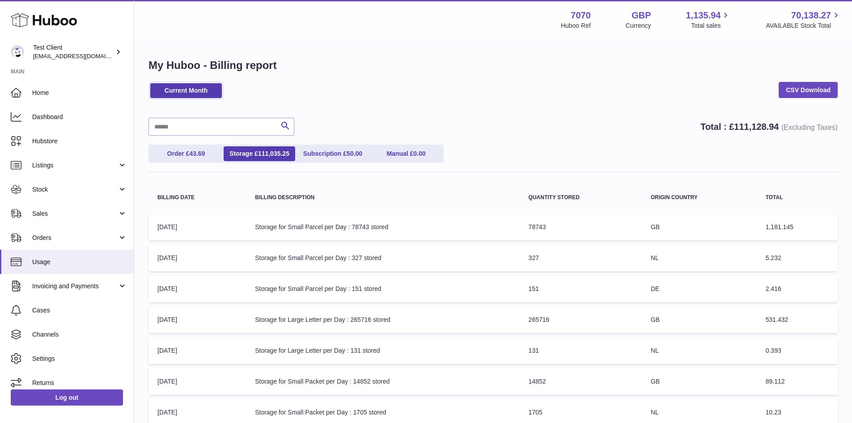
click at [486, 226] on td "Billing Description: Storage for Small Parcel per Day : 78743 stored" at bounding box center [382, 227] width 273 height 26
click at [339, 155] on link "Subscription £ 50.00" at bounding box center [333, 153] width 72 height 15
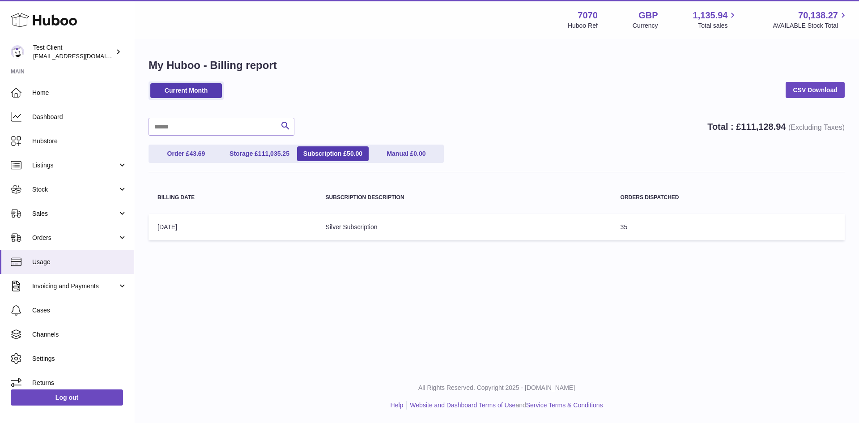
drag, startPoint x: 683, startPoint y: 203, endPoint x: 648, endPoint y: 220, distance: 39.0
click at [648, 220] on table "Billing Date Subscription Description Orders Dispatched Billing Date: [DATE] Su…" at bounding box center [497, 213] width 696 height 64
click at [657, 210] on table "Billing Date Subscription Description Orders Dispatched Billing Date: [DATE] Su…" at bounding box center [497, 213] width 696 height 64
drag, startPoint x: 657, startPoint y: 210, endPoint x: 644, endPoint y: 224, distance: 19.0
click at [644, 224] on table "Billing Date Subscription Description Orders Dispatched Billing Date: [DATE] Su…" at bounding box center [497, 213] width 696 height 64
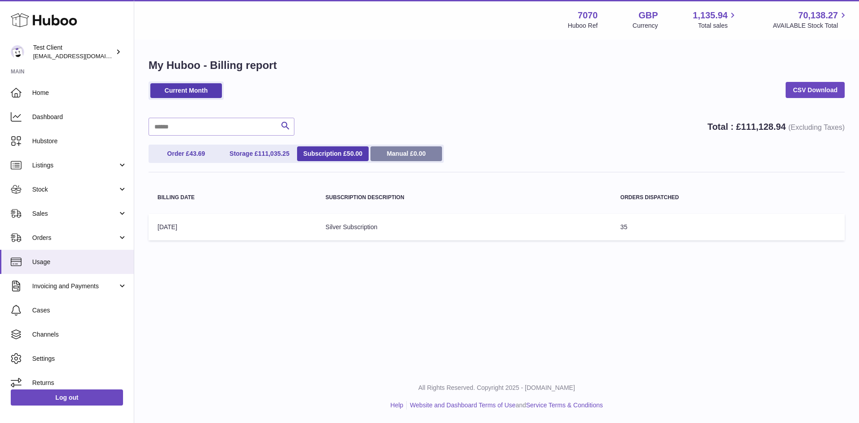
click at [430, 159] on link "Manual £ 0.00" at bounding box center [406, 153] width 72 height 15
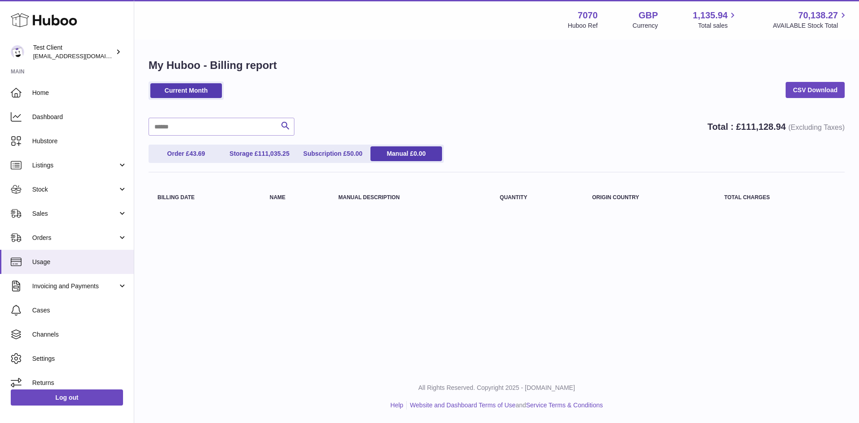
drag, startPoint x: 150, startPoint y: 186, endPoint x: 486, endPoint y: 269, distance: 345.8
click at [486, 269] on div "Menu Huboo 7070 Huboo Ref GBP Currency 1,135.94 Total sales 70,138.27 AVAILABLE…" at bounding box center [496, 185] width 725 height 370
click at [190, 150] on span "43.69" at bounding box center [197, 153] width 16 height 7
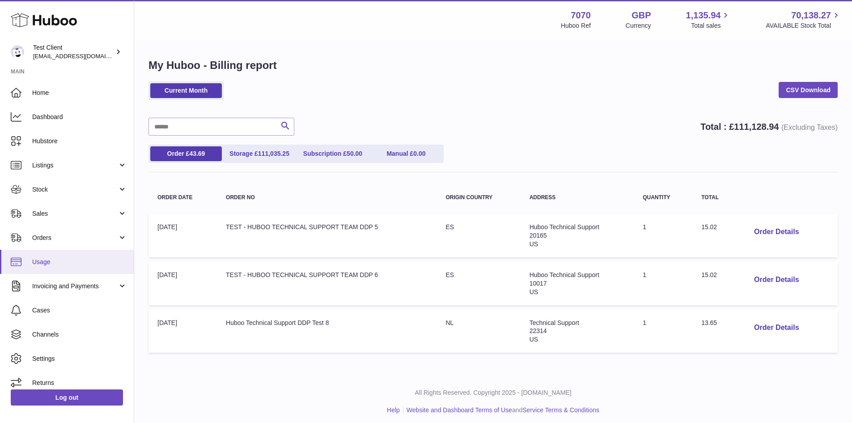
scroll to position [8, 0]
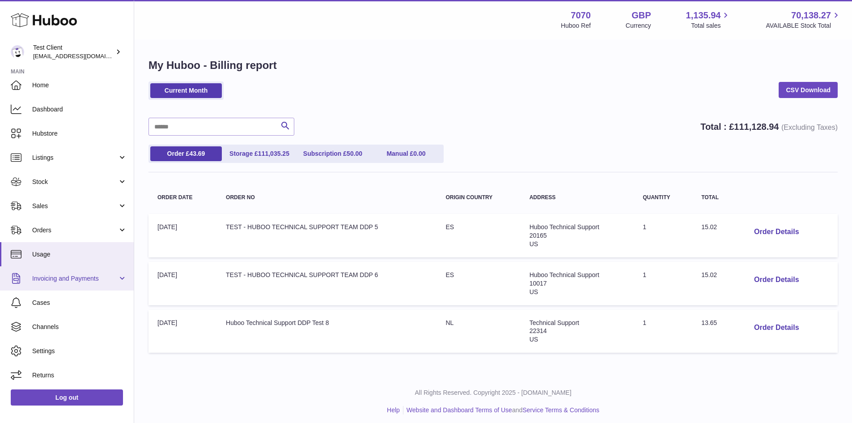
click at [77, 272] on link "Invoicing and Payments" at bounding box center [67, 278] width 134 height 24
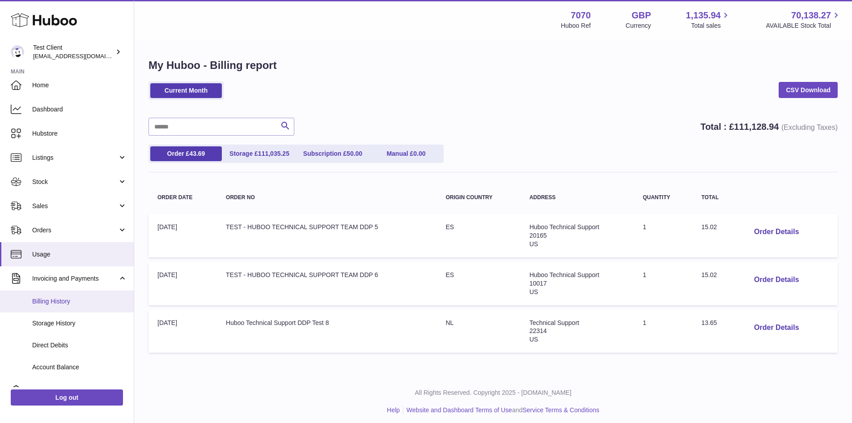
click at [71, 304] on span "Billing History" at bounding box center [79, 301] width 95 height 9
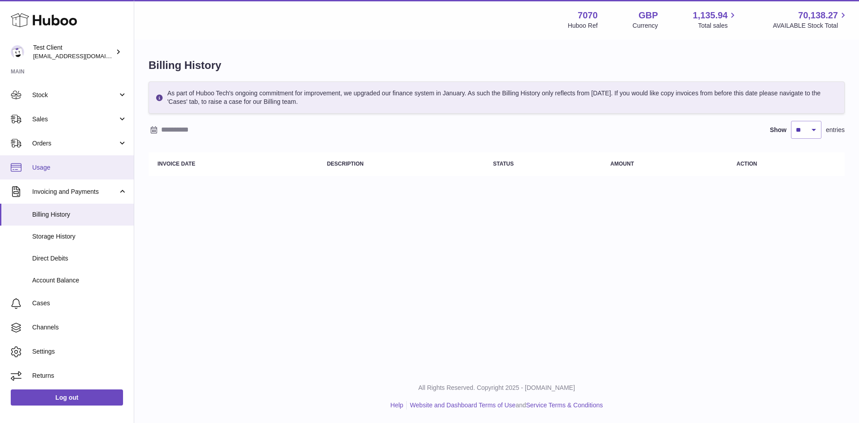
scroll to position [95, 0]
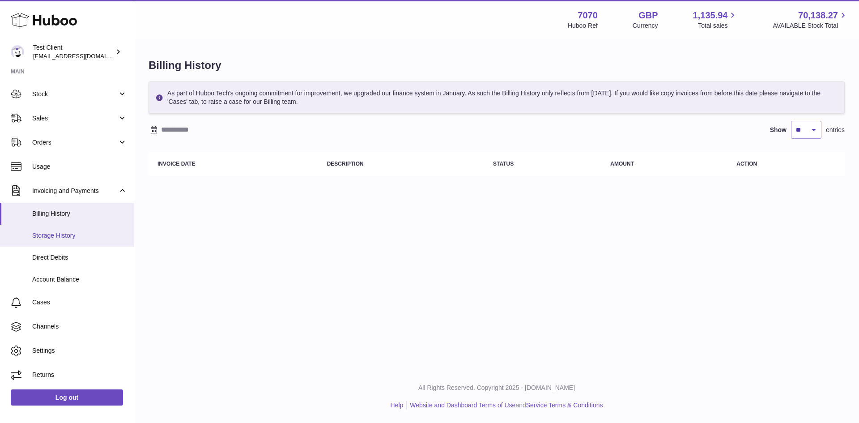
click at [84, 245] on link "Storage History" at bounding box center [67, 236] width 134 height 22
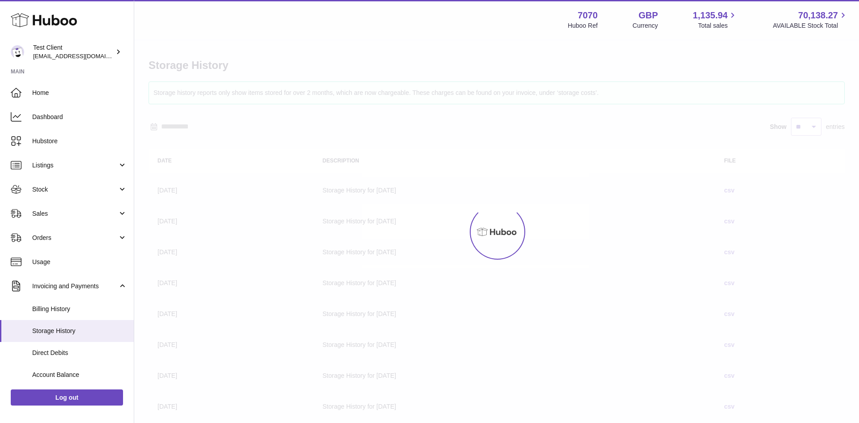
click at [63, 241] on span "Orders" at bounding box center [74, 238] width 85 height 9
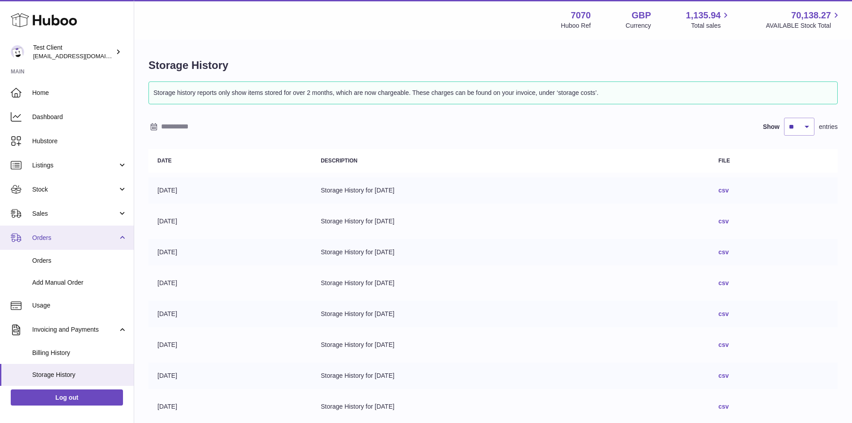
scroll to position [139, 0]
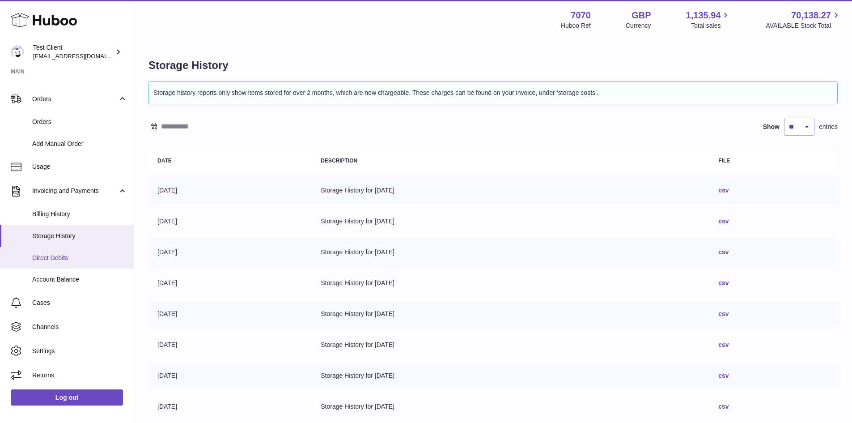
click at [54, 263] on link "Direct Debits" at bounding box center [67, 258] width 134 height 22
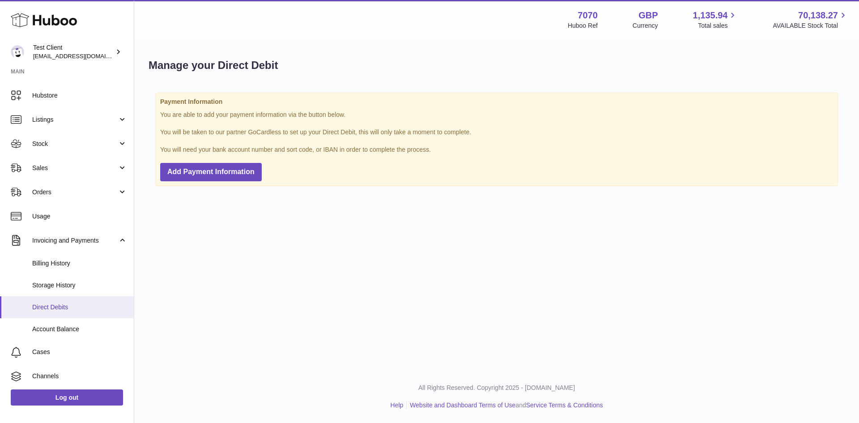
scroll to position [46, 0]
click at [65, 320] on link "Account Balance" at bounding box center [67, 329] width 134 height 22
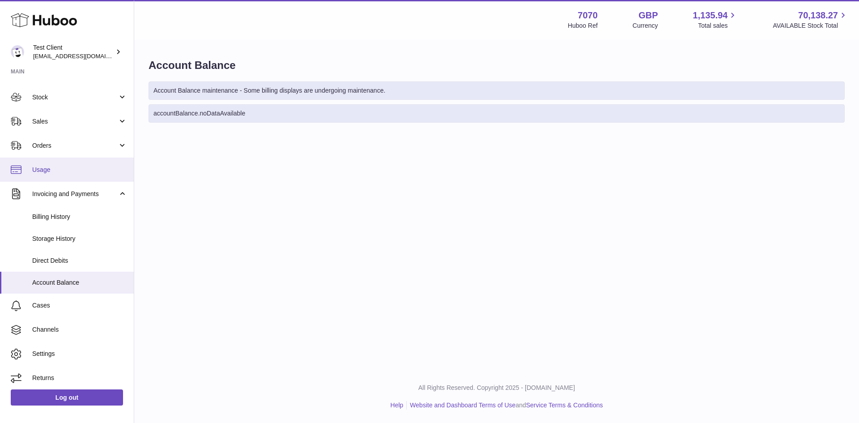
scroll to position [95, 0]
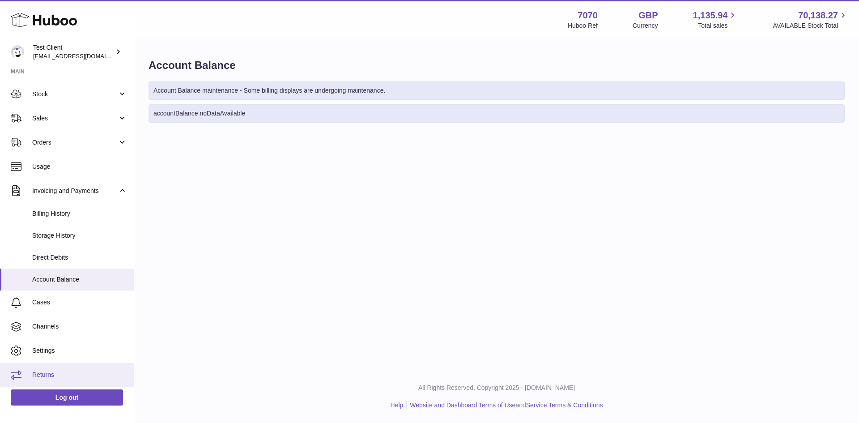
click at [60, 372] on span "Returns" at bounding box center [79, 374] width 95 height 9
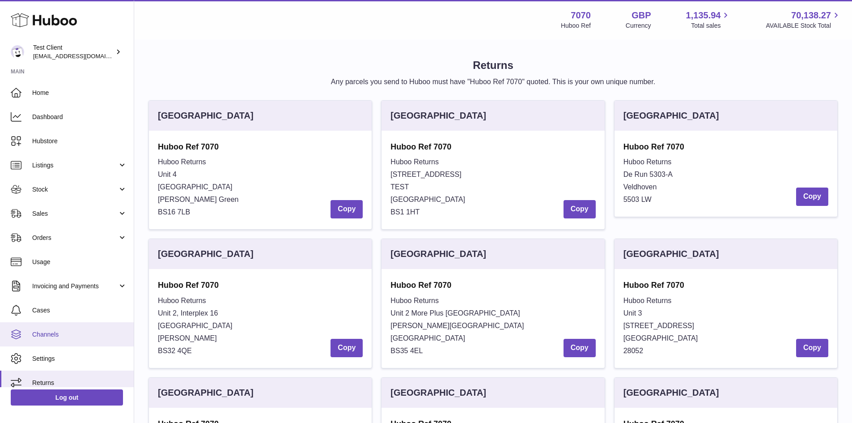
scroll to position [8, 0]
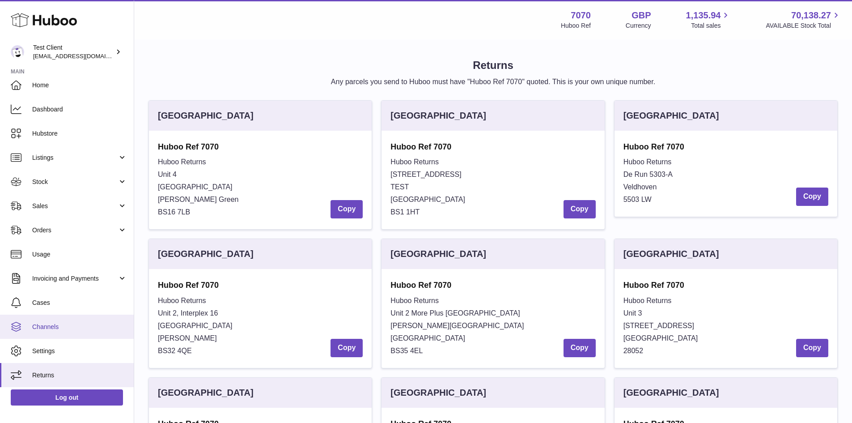
click at [68, 332] on link "Channels" at bounding box center [67, 327] width 134 height 24
click at [63, 332] on link "Channels" at bounding box center [67, 327] width 134 height 24
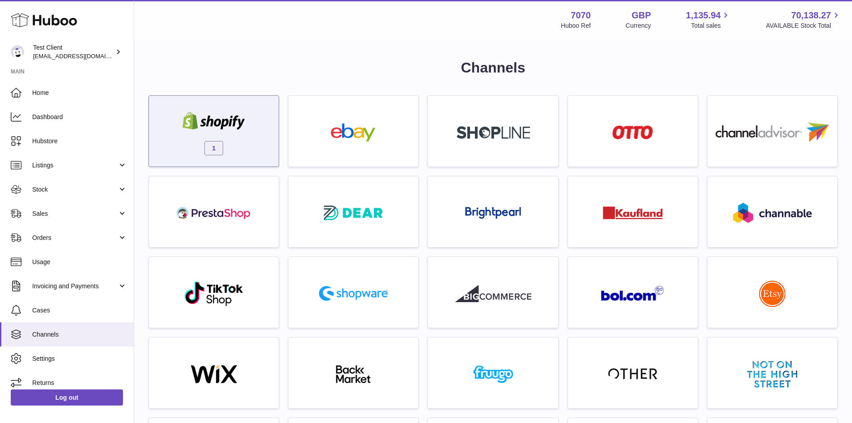
click at [240, 114] on img at bounding box center [214, 121] width 76 height 18
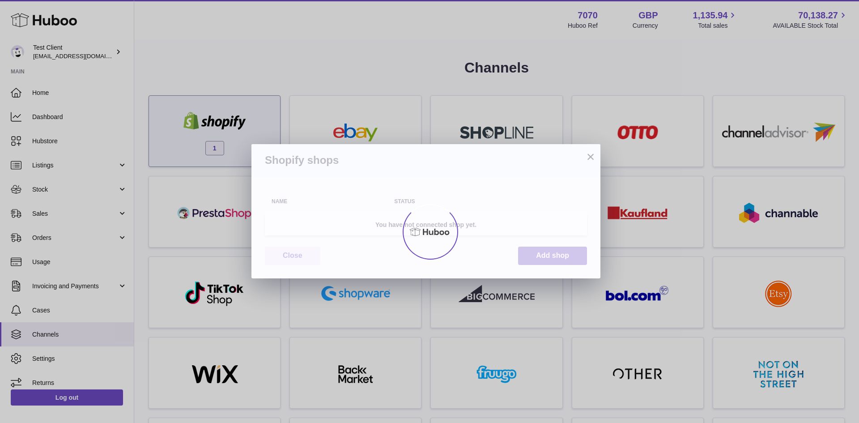
click at [240, 114] on div at bounding box center [429, 231] width 859 height 383
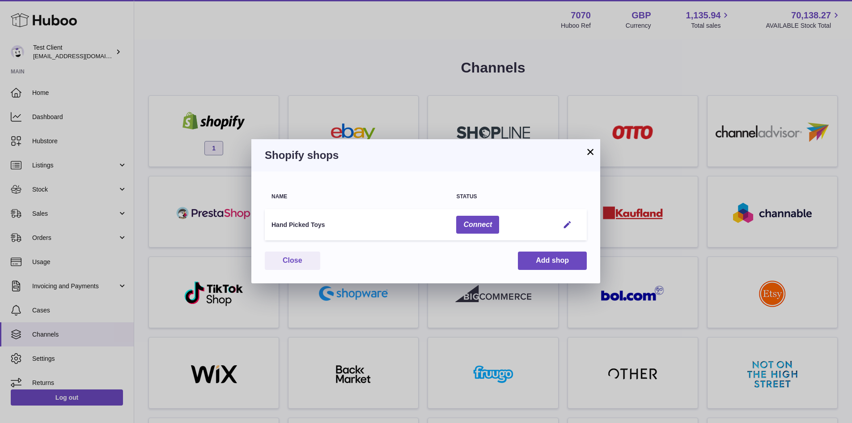
click at [222, 103] on div "× Shopify shops Name Status Hand Picked Toys Connect Edit You have not connecte…" at bounding box center [426, 211] width 852 height 423
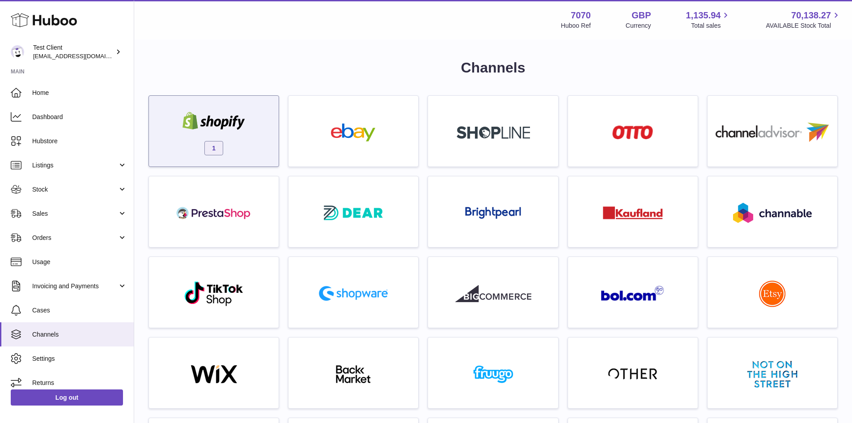
click at [216, 122] on img at bounding box center [214, 121] width 76 height 18
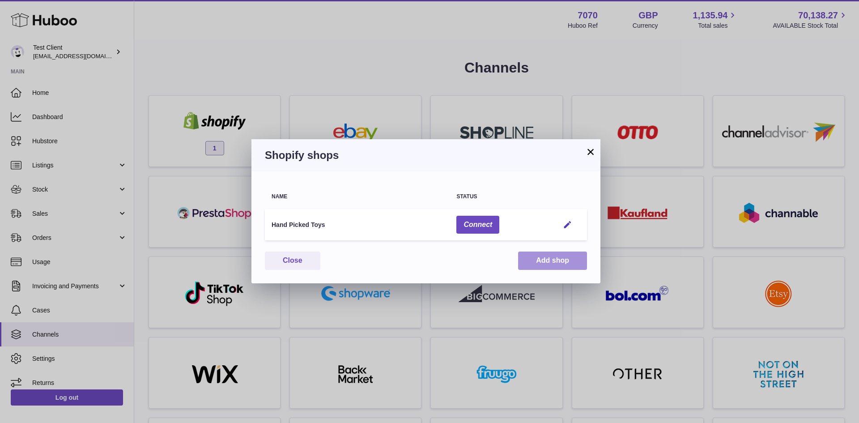
click at [545, 261] on button "Add shop" at bounding box center [552, 260] width 69 height 18
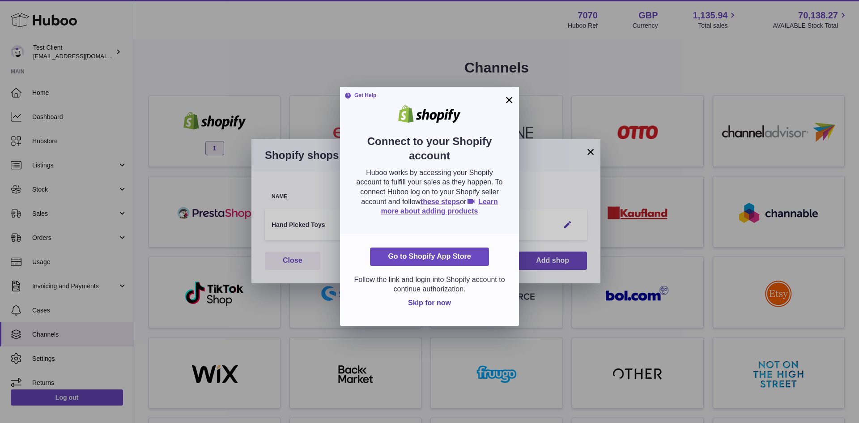
click at [509, 100] on button "×" at bounding box center [509, 99] width 11 height 11
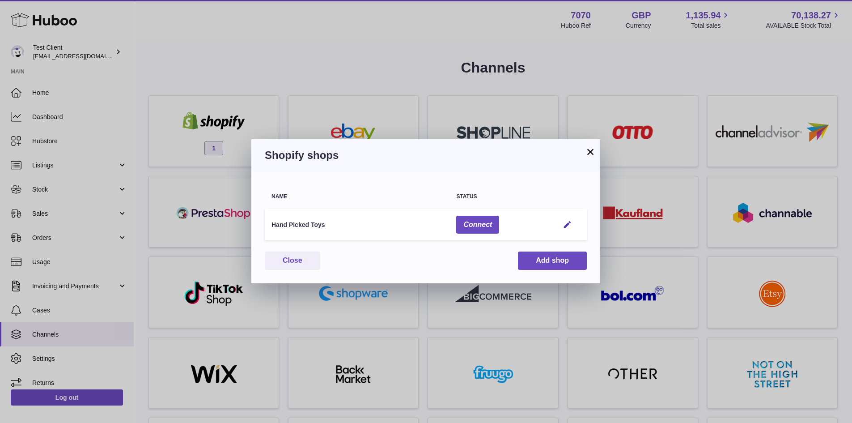
click at [590, 151] on button "×" at bounding box center [590, 151] width 11 height 11
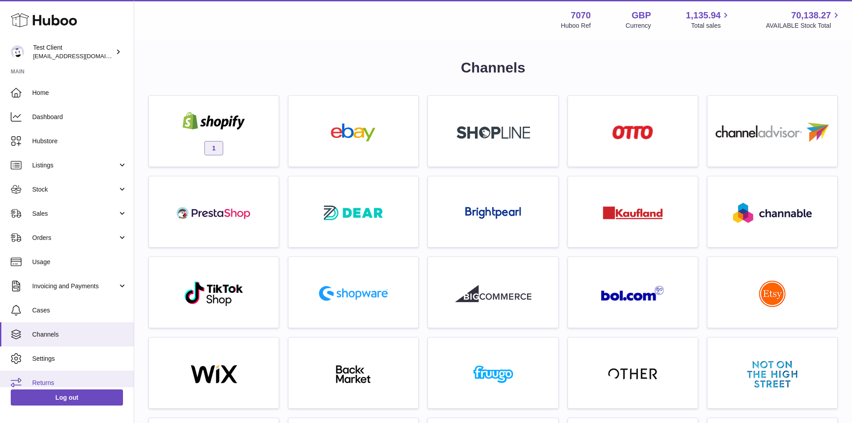
scroll to position [8, 0]
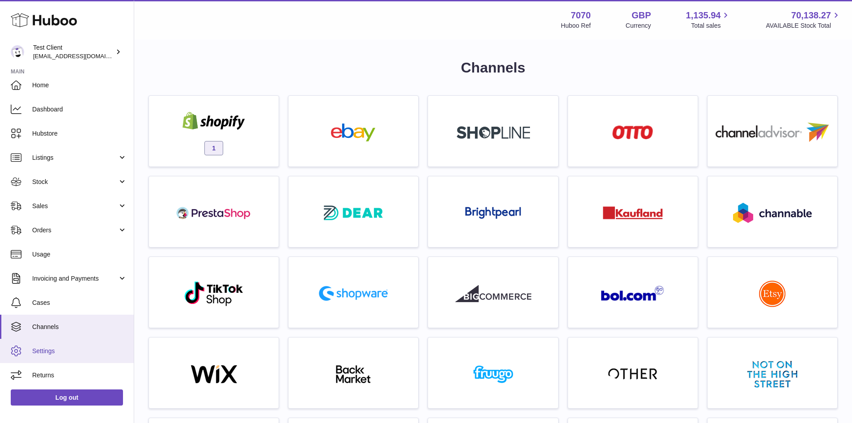
click at [58, 358] on link "Settings" at bounding box center [67, 351] width 134 height 24
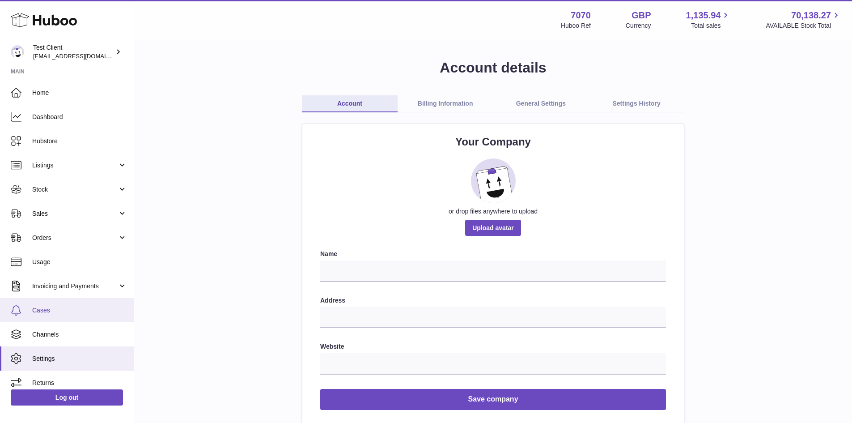
scroll to position [8, 0]
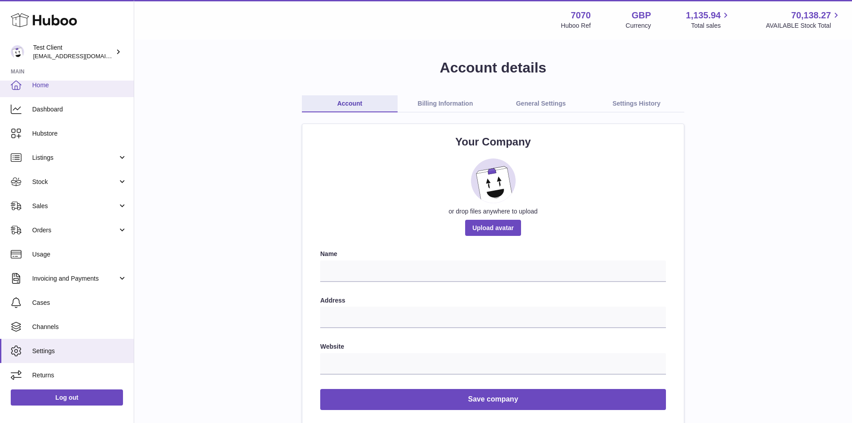
click at [43, 92] on link "Home" at bounding box center [67, 85] width 134 height 24
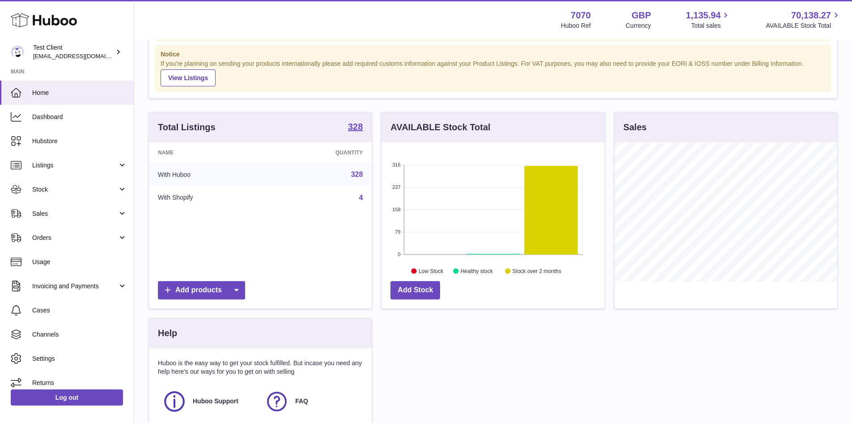
scroll to position [181, 0]
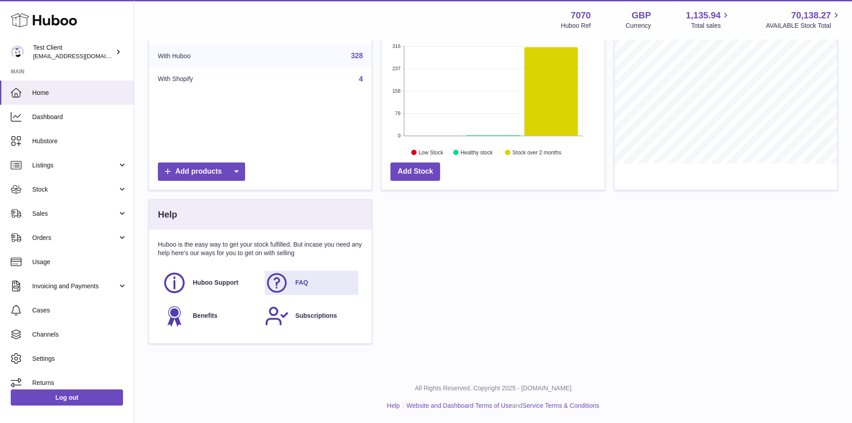
click at [289, 282] on link "FAQ" at bounding box center [312, 283] width 94 height 24
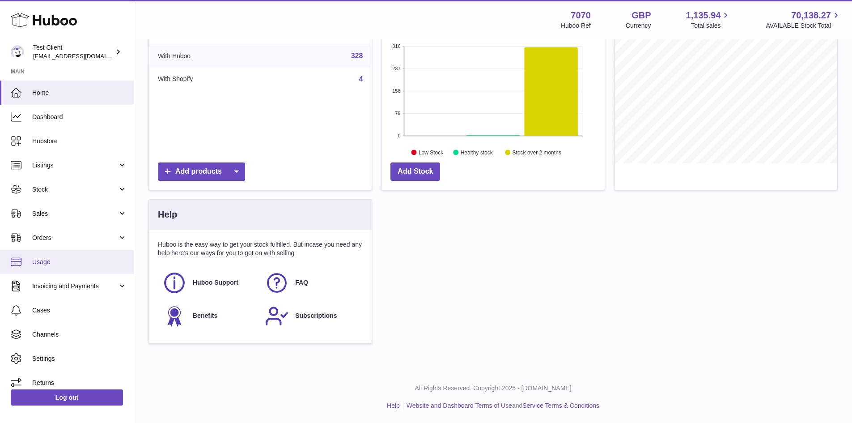
scroll to position [8, 0]
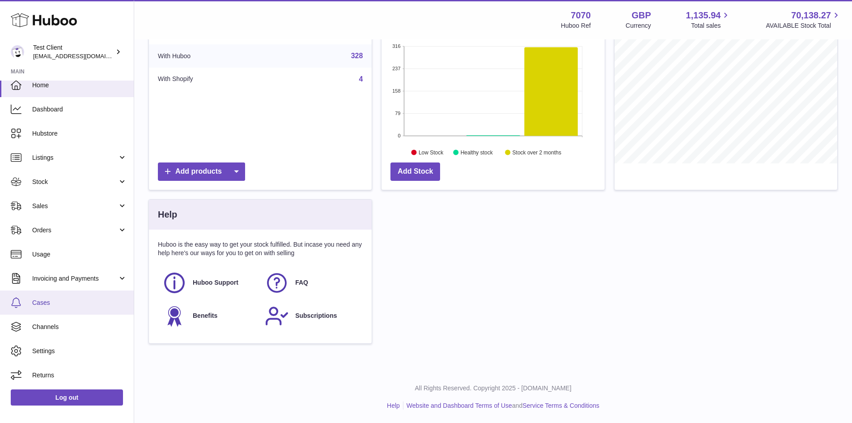
click at [59, 306] on span "Cases" at bounding box center [79, 302] width 95 height 9
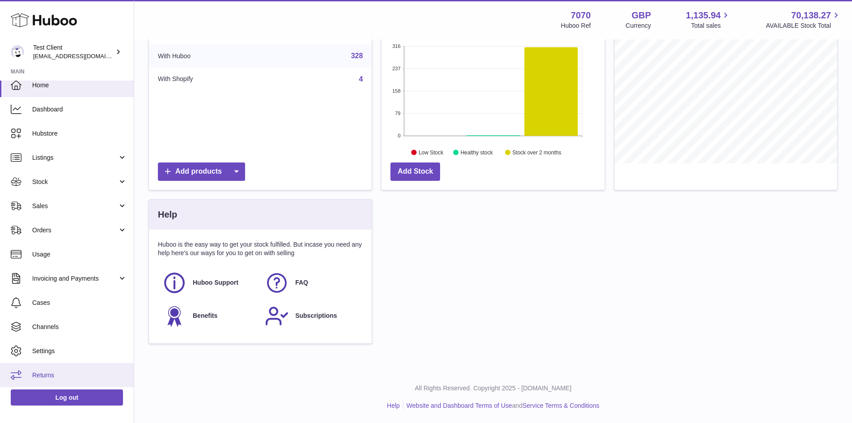
click at [66, 381] on link "Returns" at bounding box center [67, 375] width 134 height 24
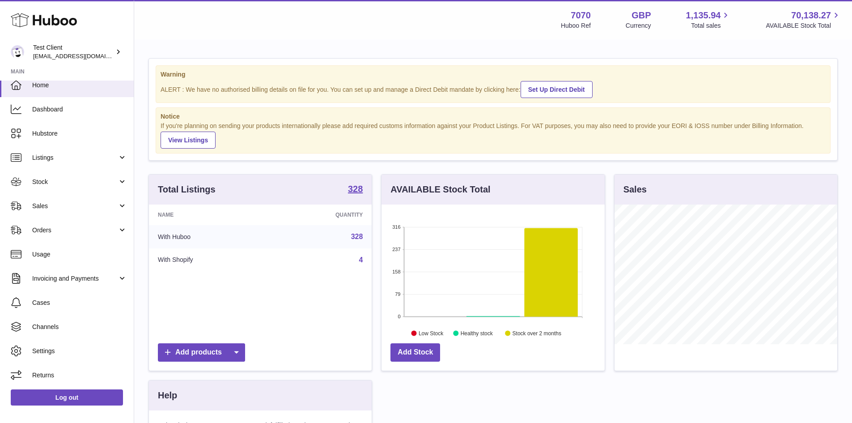
drag, startPoint x: 350, startPoint y: 62, endPoint x: 454, endPoint y: 146, distance: 133.7
click at [454, 146] on div "Warning ALERT : We have no authorised billing details on file for you. You can …" at bounding box center [493, 110] width 689 height 102
click at [454, 146] on div "If you're planning on sending your products internationally please add required…" at bounding box center [493, 135] width 665 height 27
drag, startPoint x: 456, startPoint y: 147, endPoint x: 261, endPoint y: 62, distance: 212.2
click at [261, 62] on div "Warning ALERT : We have no authorised billing details on file for you. You can …" at bounding box center [493, 110] width 689 height 102
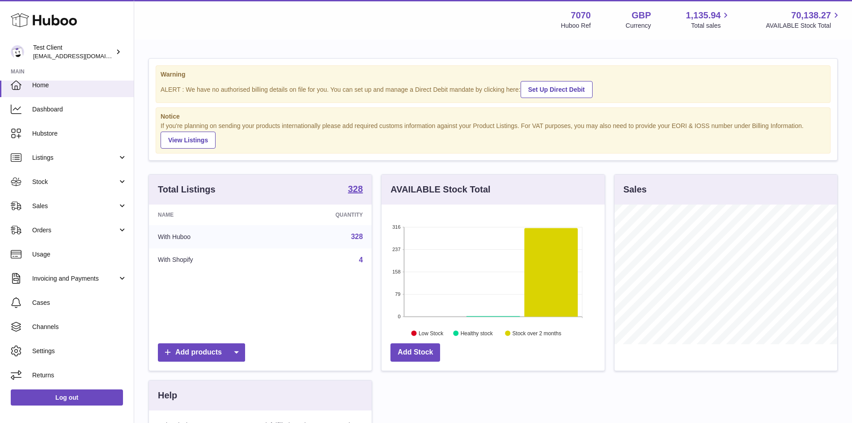
click at [188, 70] on strong "Warning" at bounding box center [493, 74] width 665 height 9
drag, startPoint x: 188, startPoint y: 70, endPoint x: 294, endPoint y: 130, distance: 121.6
click at [294, 130] on div "Warning ALERT : We have no authorised billing details on file for you. You can …" at bounding box center [493, 110] width 689 height 102
click at [294, 130] on div "If you're planning on sending your products internationally please add required…" at bounding box center [493, 135] width 665 height 27
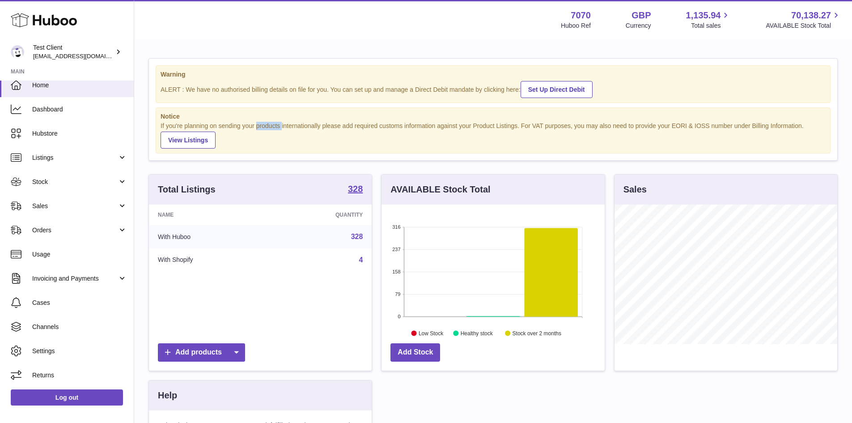
click at [294, 130] on div "If you're planning on sending your products internationally please add required…" at bounding box center [493, 135] width 665 height 27
drag, startPoint x: 294, startPoint y: 130, endPoint x: 162, endPoint y: 40, distance: 160.1
click at [162, 40] on div "Menu Huboo 7070 Huboo Ref GBP Currency 1,135.94 Total sales 70,138.27 AVAILABLE…" at bounding box center [493, 275] width 718 height 551
drag, startPoint x: 180, startPoint y: 64, endPoint x: 272, endPoint y: 20, distance: 101.9
click at [272, 20] on div "Menu Huboo 7070 Huboo Ref GBP Currency 1,135.94 Total sales 70,138.27 AVAILABLE…" at bounding box center [493, 19] width 697 height 21
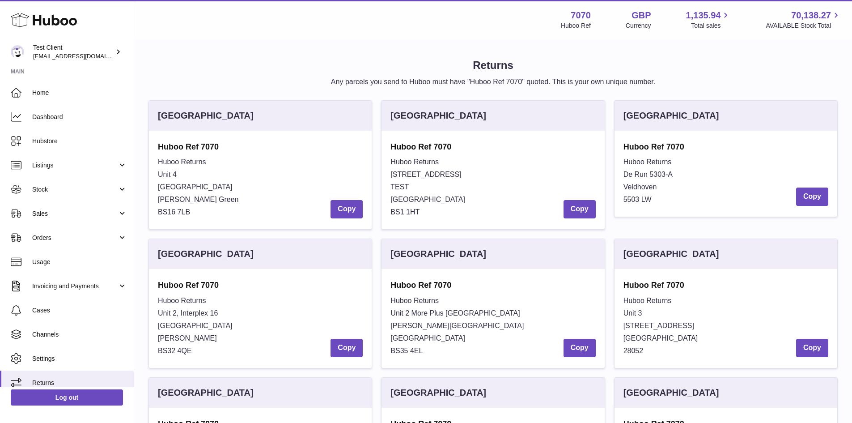
drag, startPoint x: 222, startPoint y: 106, endPoint x: 276, endPoint y: 87, distance: 56.9
click at [276, 87] on div "Returns Any parcels you send to Huboo must have "Huboo Ref 7070" quoted. This i…" at bounding box center [494, 349] width 690 height 583
click at [217, 84] on p "Any parcels you send to Huboo must have "Huboo Ref 7070" quoted. This is your o…" at bounding box center [494, 82] width 690 height 10
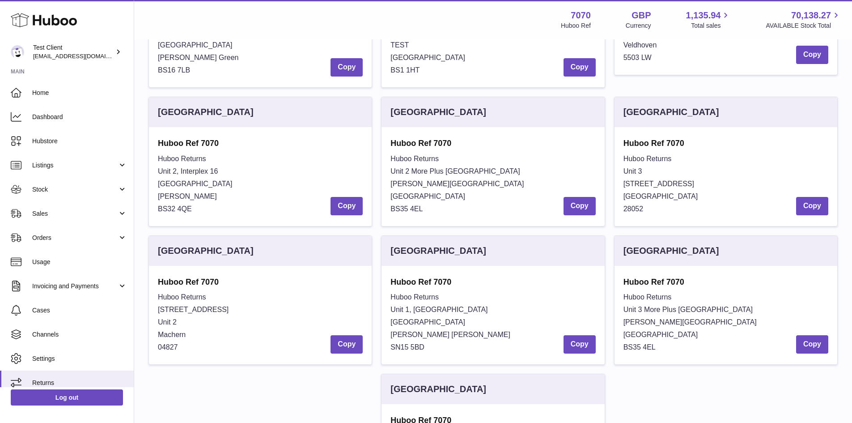
scroll to position [144, 0]
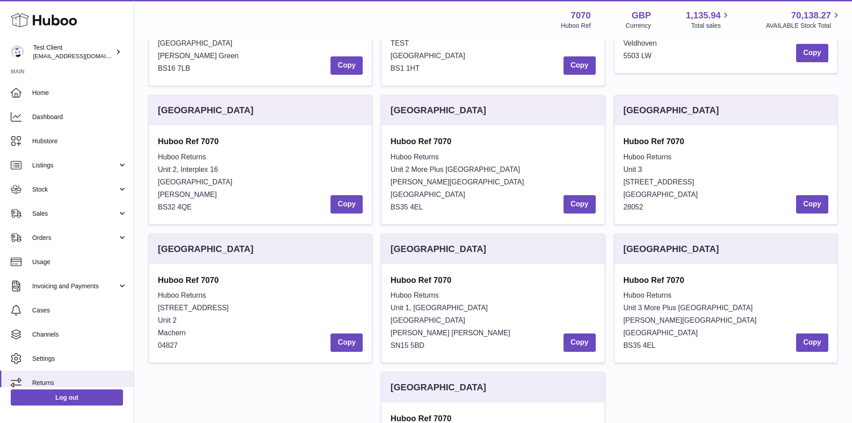
drag, startPoint x: 440, startPoint y: 213, endPoint x: 386, endPoint y: 139, distance: 90.9
click at [386, 139] on div "Huboo Ref 7070 Huboo Returns Unit 2 More [GEOGRAPHIC_DATA][STREET_ADDRESS][PERS…" at bounding box center [493, 174] width 223 height 98
click at [405, 143] on strong "Huboo Ref 7070" at bounding box center [493, 141] width 205 height 11
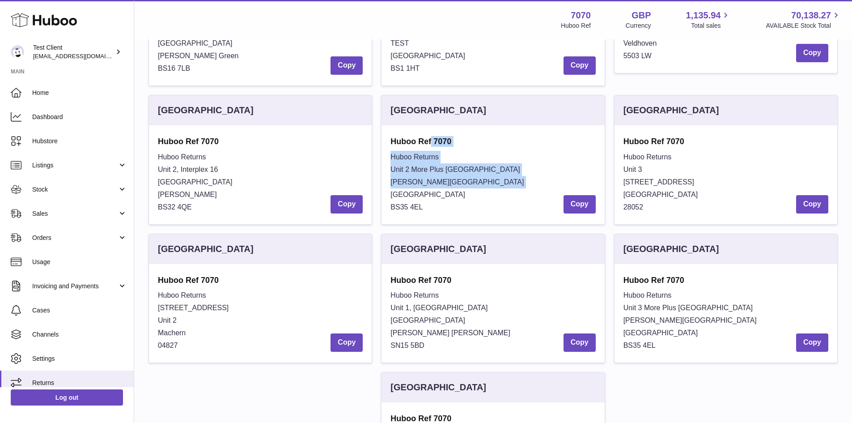
drag, startPoint x: 405, startPoint y: 143, endPoint x: 433, endPoint y: 188, distance: 53.3
click at [433, 188] on div "Huboo Ref 7070 Huboo Returns Unit 2 More [GEOGRAPHIC_DATA][STREET_ADDRESS][PERS…" at bounding box center [493, 174] width 205 height 77
click at [433, 188] on div "Huboo Returns Unit 2 [GEOGRAPHIC_DATA][STREET_ADDRESS][PERSON_NAME] Copy" at bounding box center [493, 182] width 205 height 63
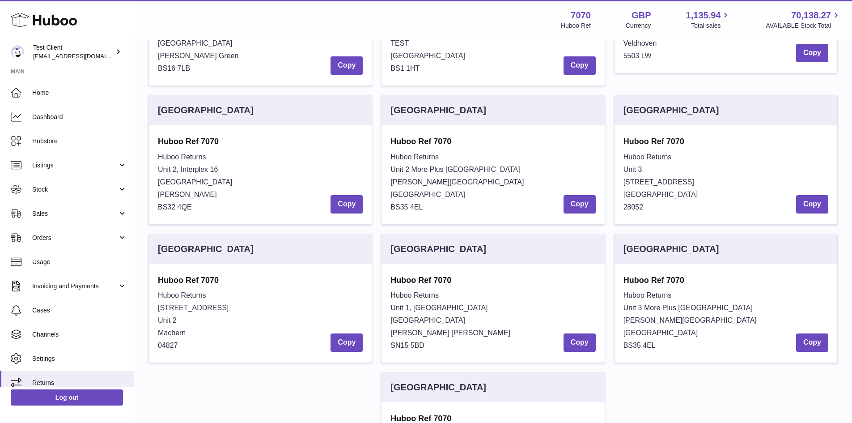
scroll to position [0, 0]
